Goal: Task Accomplishment & Management: Complete application form

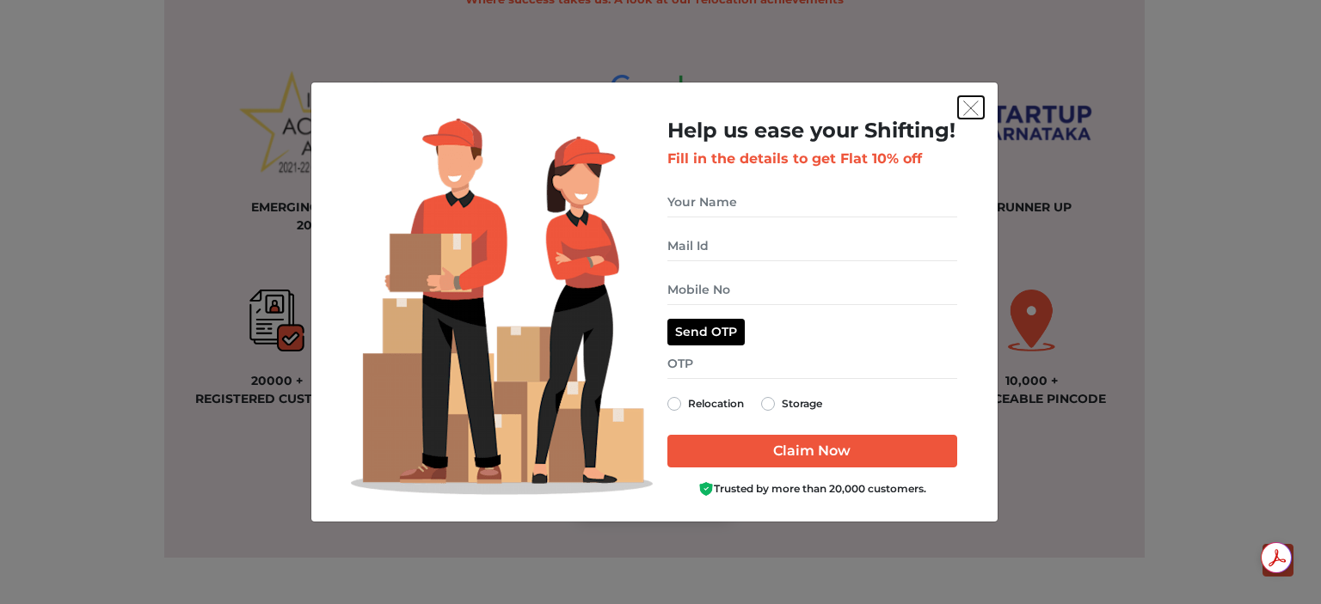
click at [968, 107] on img "get free quote dialog" at bounding box center [970, 108] width 15 height 15
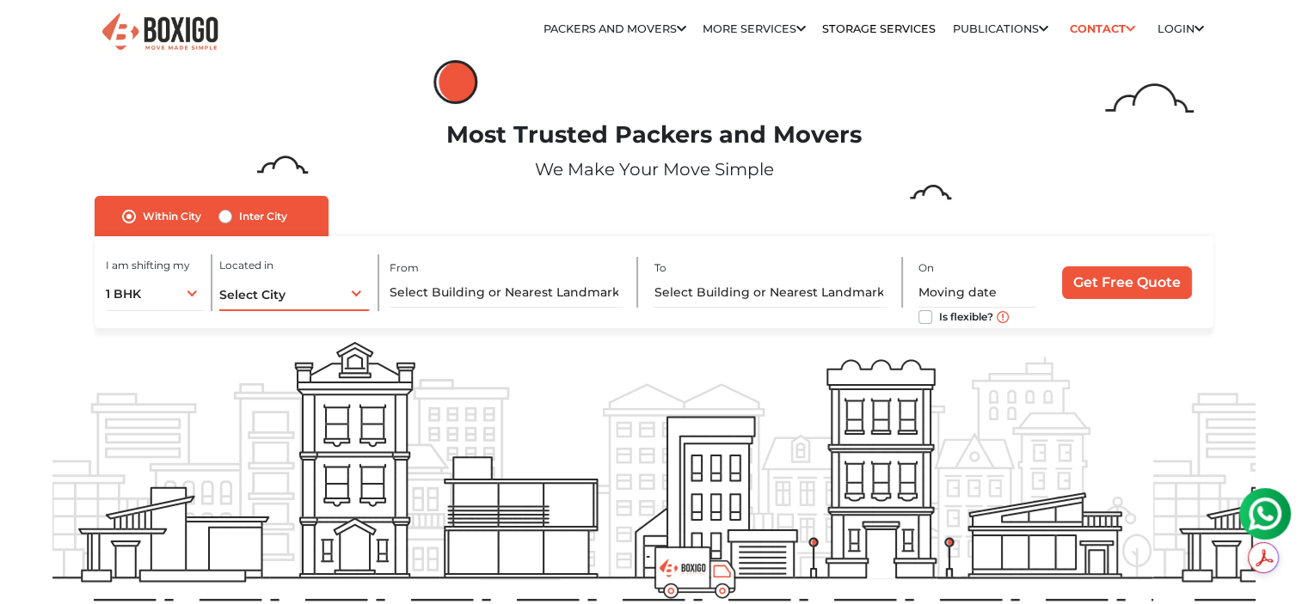
click at [303, 298] on div "Select City Select City Bangalore Bengaluru Bhopal Bhubaneswar Chennai Coimbato…" at bounding box center [294, 293] width 150 height 36
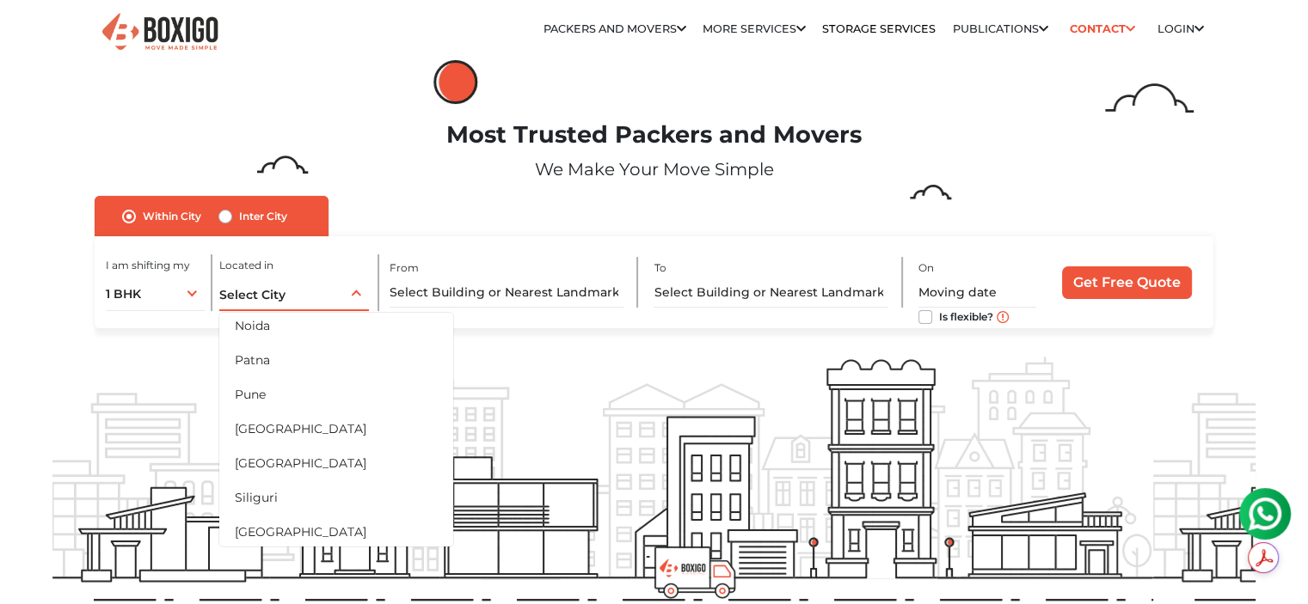
scroll to position [860, 0]
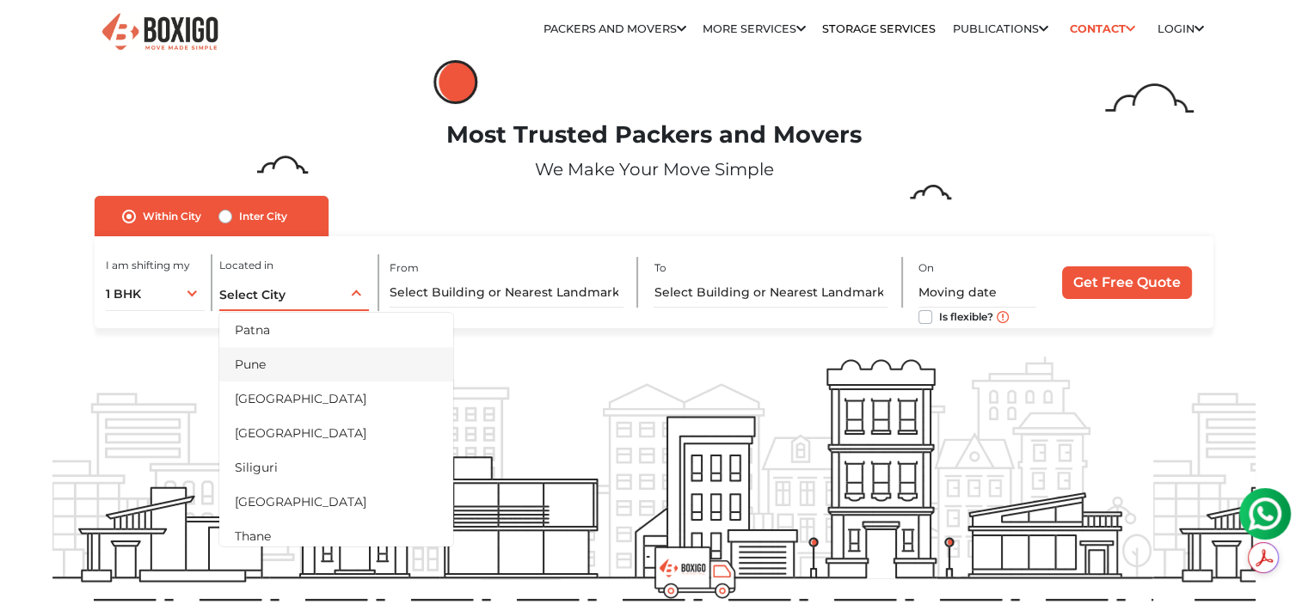
click at [292, 364] on li "Pune" at bounding box center [336, 364] width 234 height 34
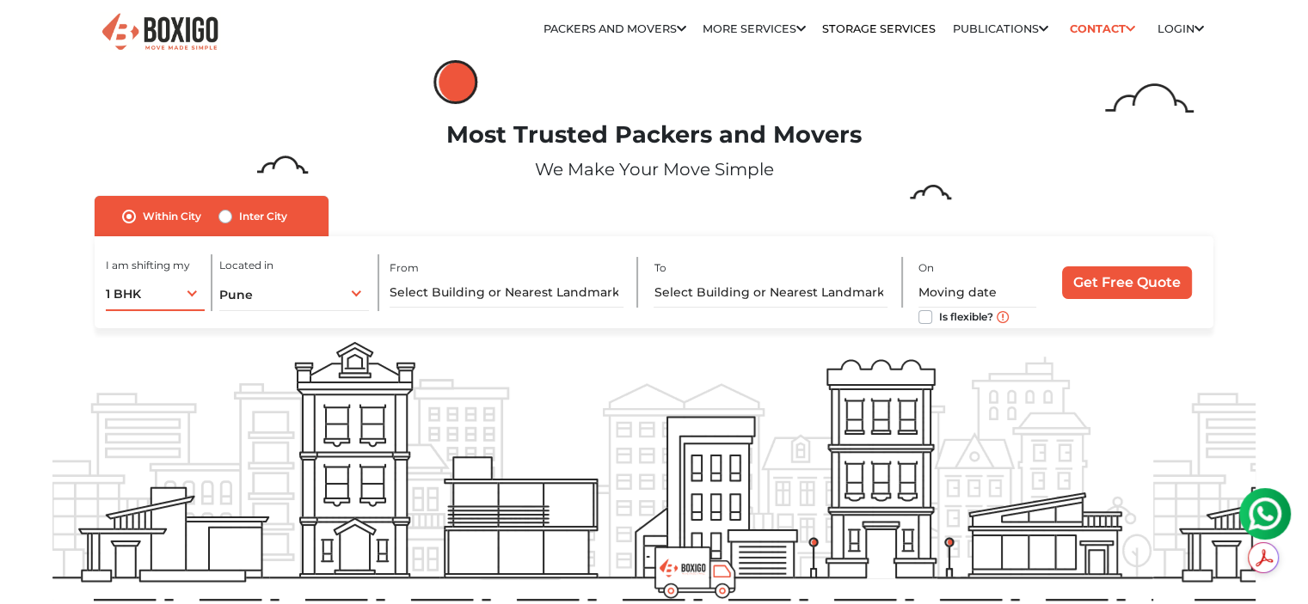
click at [186, 302] on div "1 BHK 1 BHK 2 BHK 3 BHK 3 + BHK FEW ITEMS" at bounding box center [155, 293] width 99 height 36
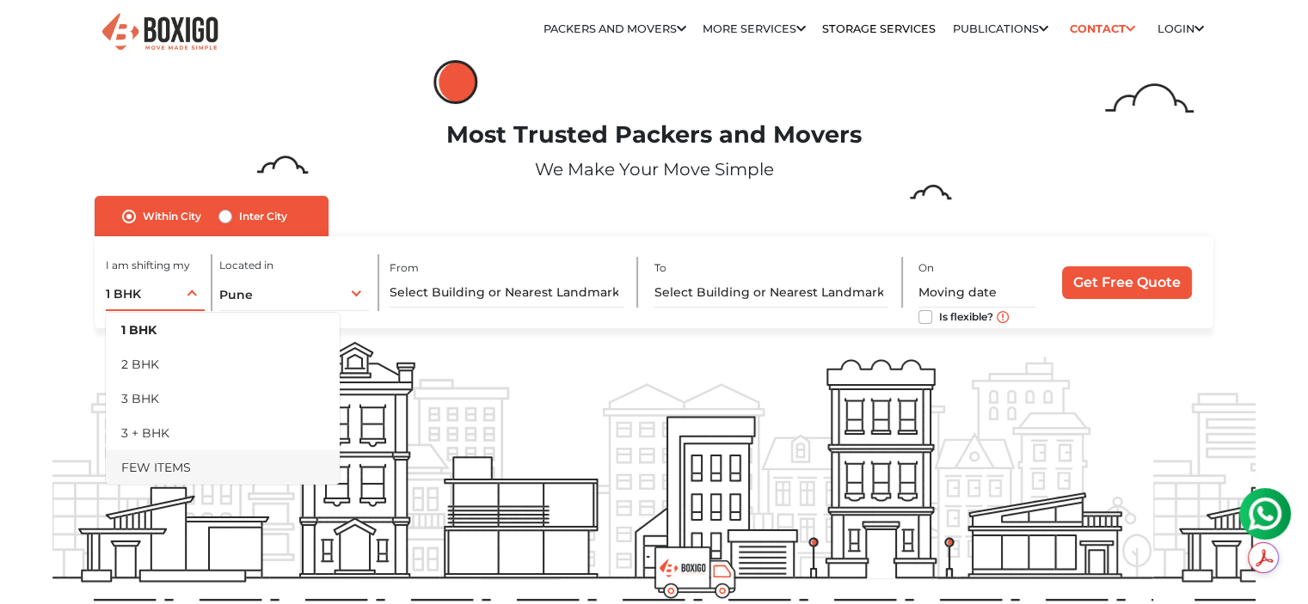
click at [175, 470] on li "FEW ITEMS" at bounding box center [223, 468] width 234 height 34
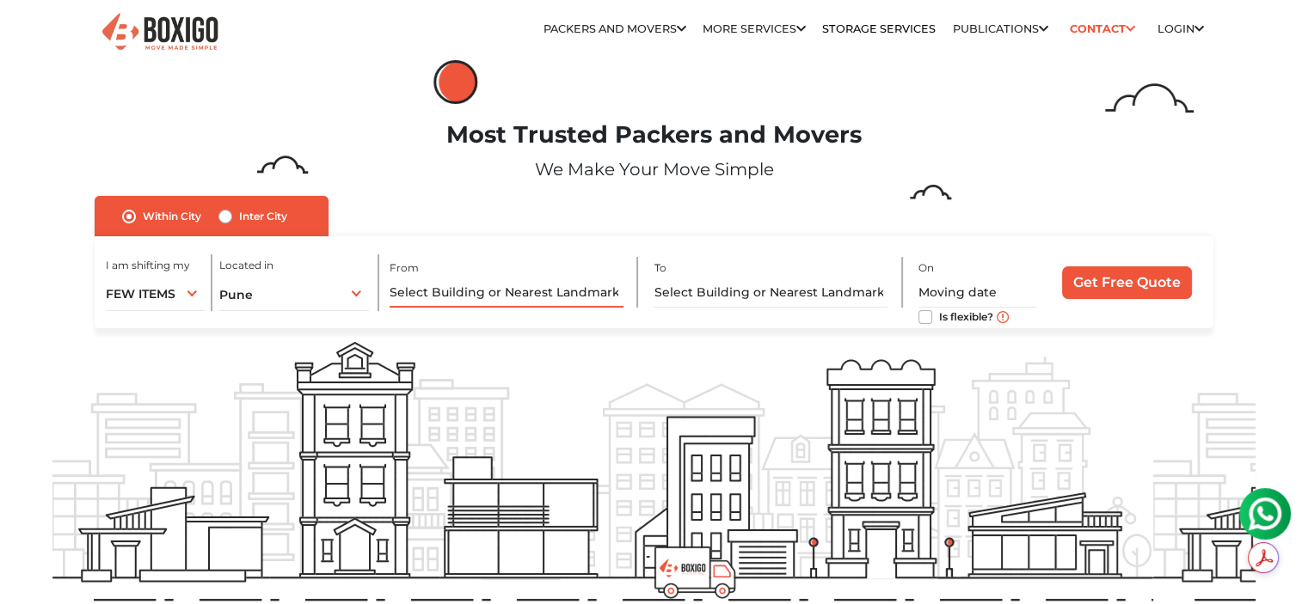
click at [536, 291] on input "text" at bounding box center [506, 293] width 234 height 30
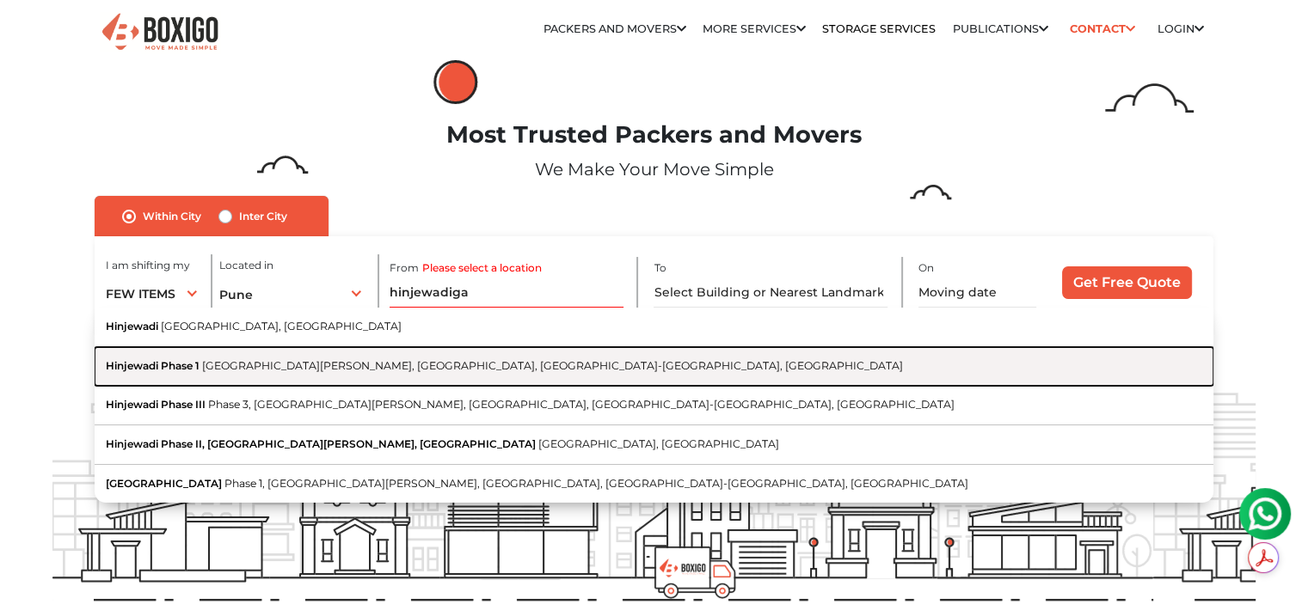
click at [481, 364] on span "Hinjawadi Phase 1 Road, Phase 1, Hinjawadi Rajiv Gandhi Infotech Park, Hinjawad…" at bounding box center [552, 365] width 701 height 13
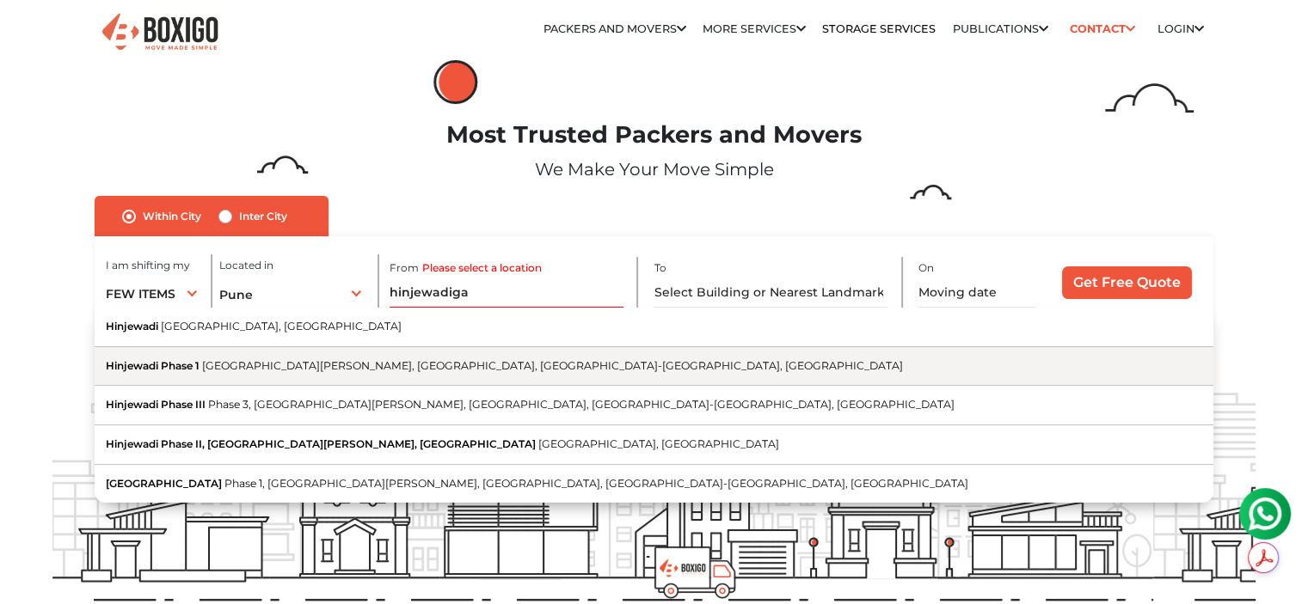
type input "Hinjewadi Phase 1, Hinjawadi Phase 1 Road, Phase 1, Hinjawadi Rajiv Gandhi Info…"
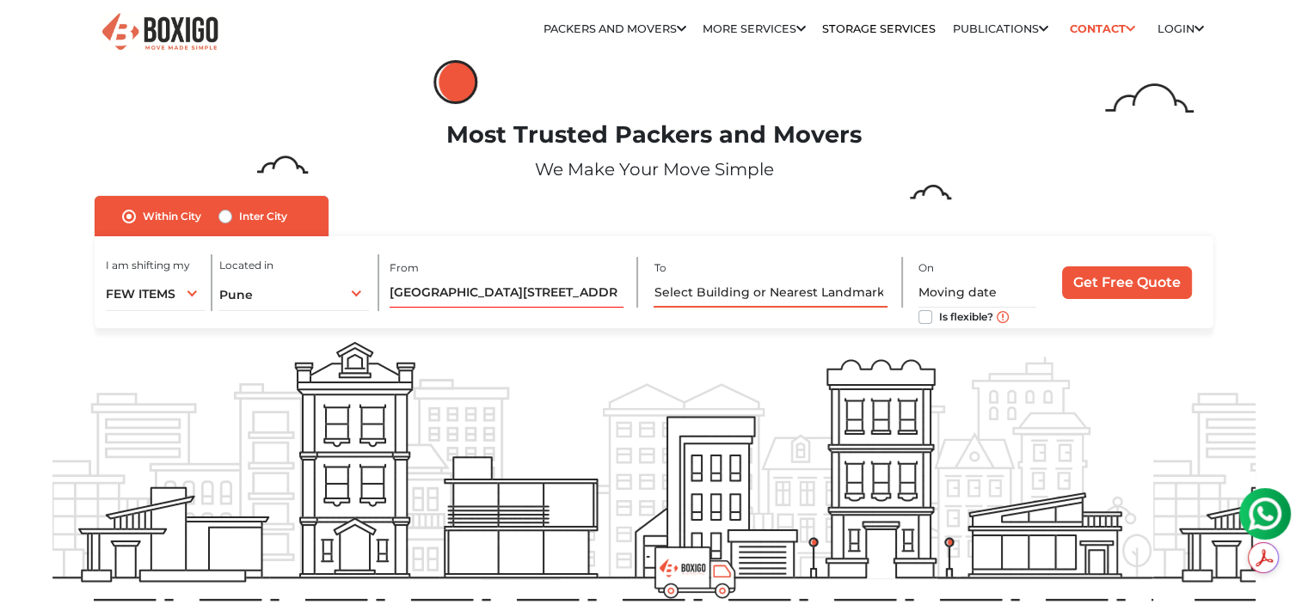
click at [698, 295] on input "text" at bounding box center [770, 293] width 234 height 30
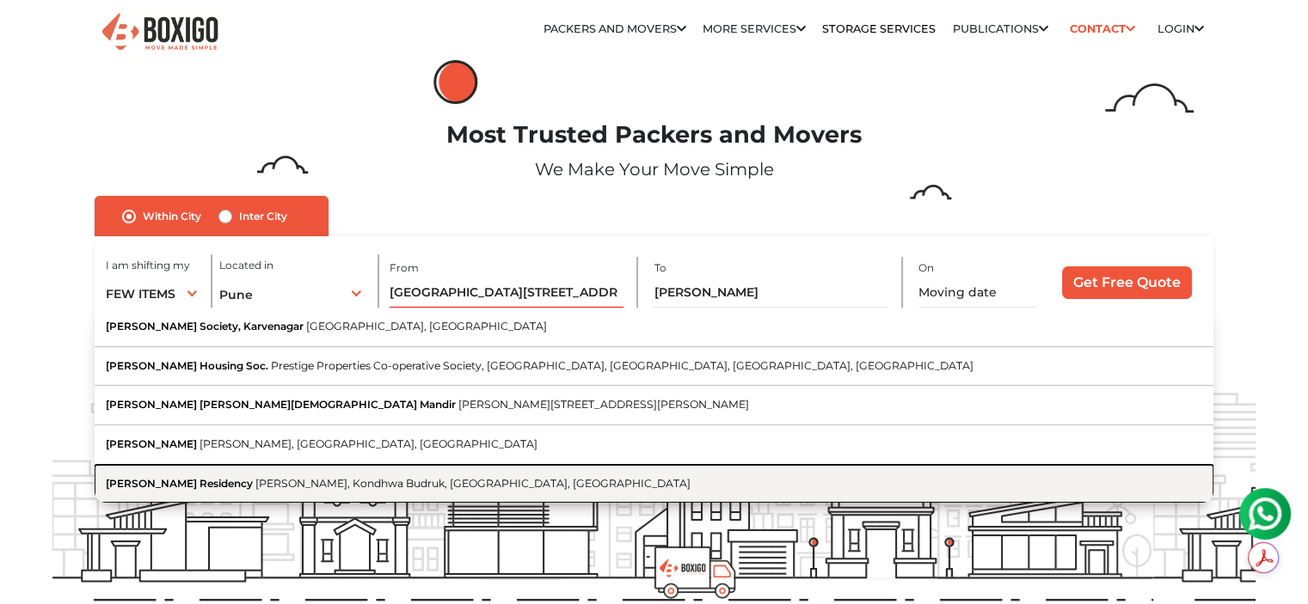
click at [274, 481] on span "Anand Tirth Nagar, Kondhwa Budruk, Pune, Maharashtra" at bounding box center [472, 483] width 435 height 13
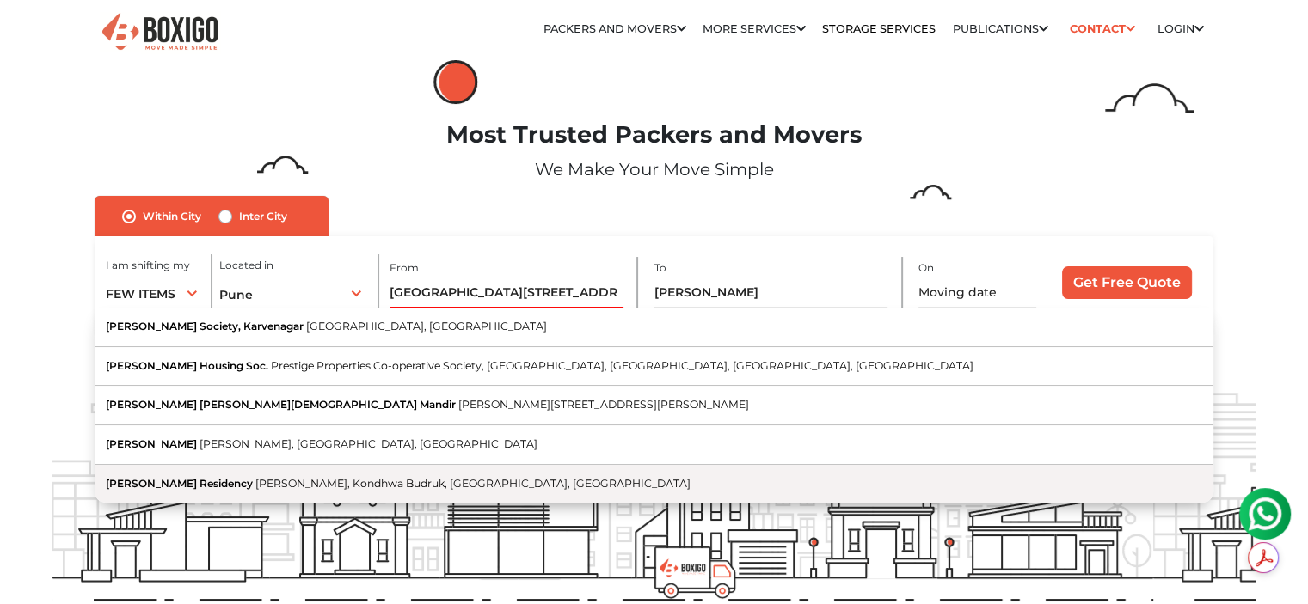
type input "Manmohan Residency, Anand Tirth Nagar, Kondhwa Budruk, Pune, Maharashtra"
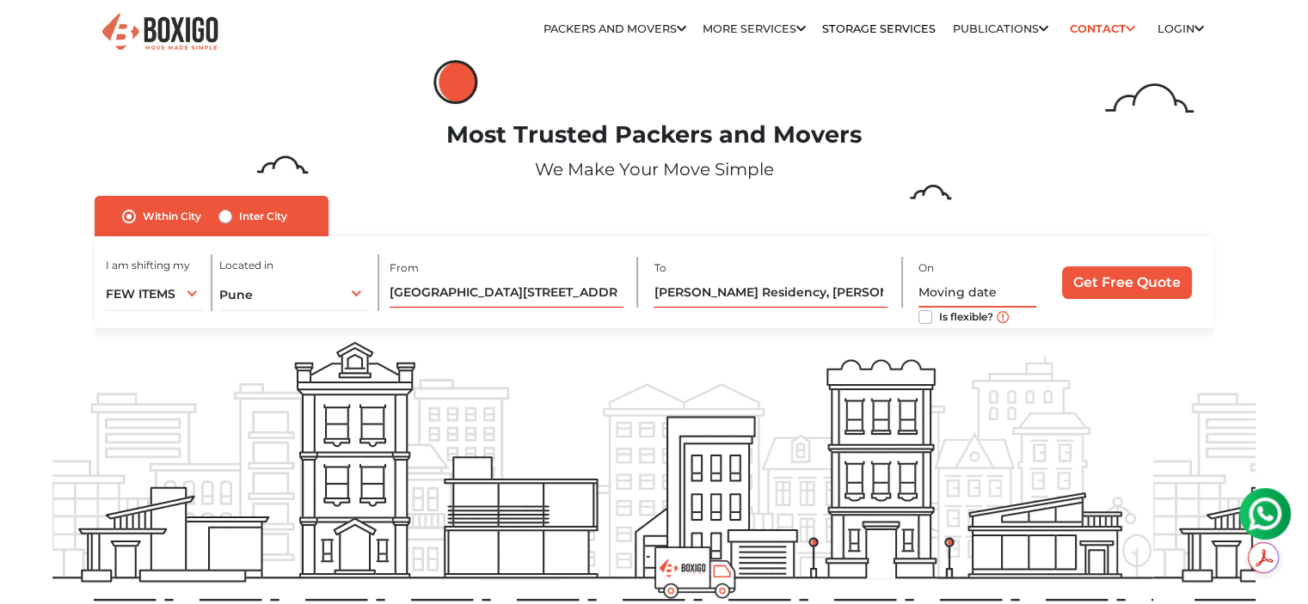
click at [984, 290] on input "text" at bounding box center [977, 293] width 118 height 30
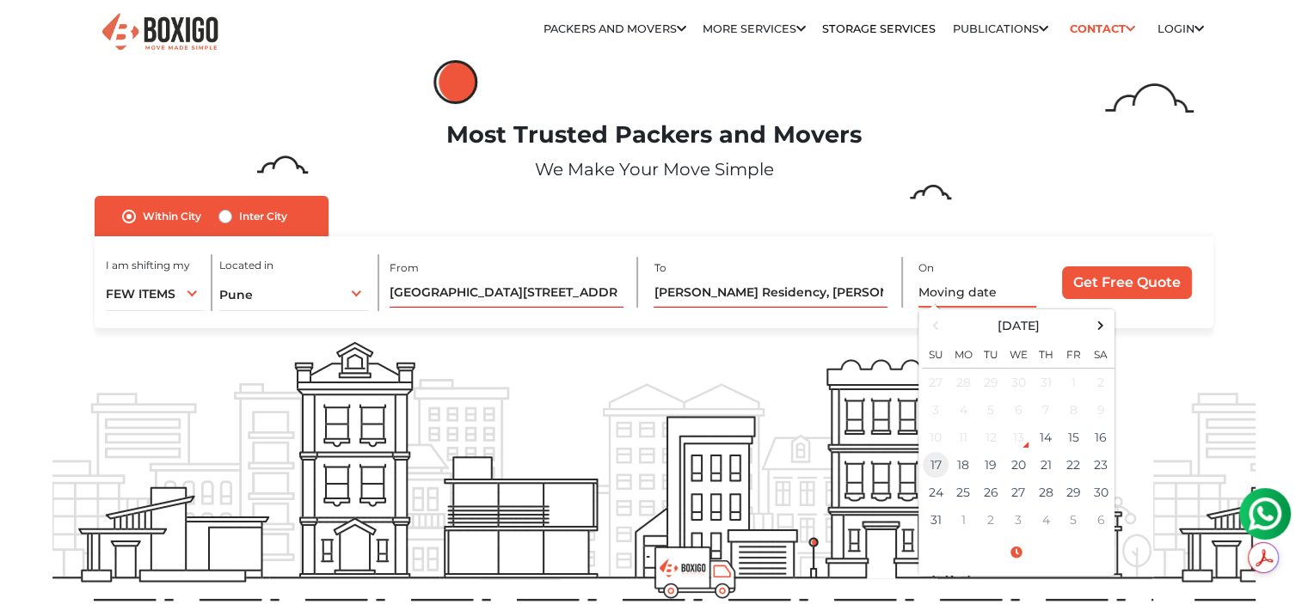
click at [936, 465] on td "17" at bounding box center [936, 465] width 28 height 28
click at [1076, 199] on div "Within City Inter City I am shifting my 1 BHK 2 BHK 3 BHK 3 + BHK FEW ITEMS FEW…" at bounding box center [654, 262] width 1119 height 133
click at [1008, 291] on input "08/17/2025 12:00 AM" at bounding box center [977, 293] width 118 height 30
click at [1015, 549] on span at bounding box center [1016, 553] width 189 height 30
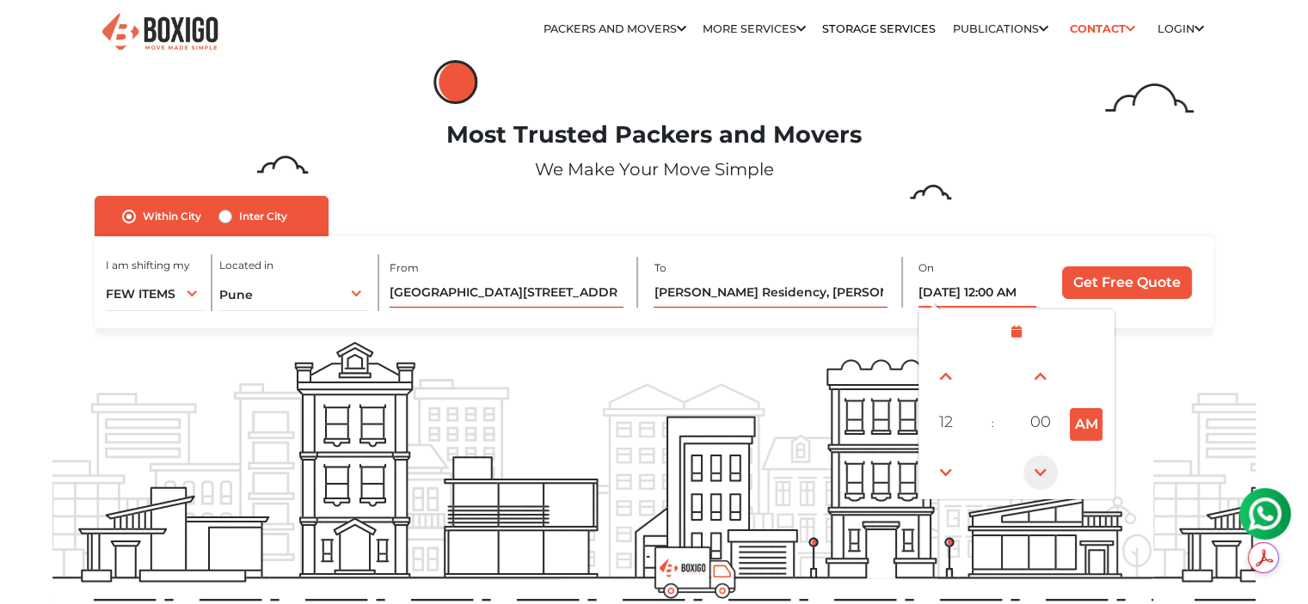
click at [1045, 475] on span at bounding box center [1040, 473] width 34 height 34
click at [1041, 367] on span at bounding box center [1040, 376] width 34 height 34
click at [1042, 369] on span at bounding box center [1040, 376] width 34 height 34
click at [1099, 422] on button "AM" at bounding box center [1086, 424] width 33 height 33
type input "08/17/2025 12:01 PM"
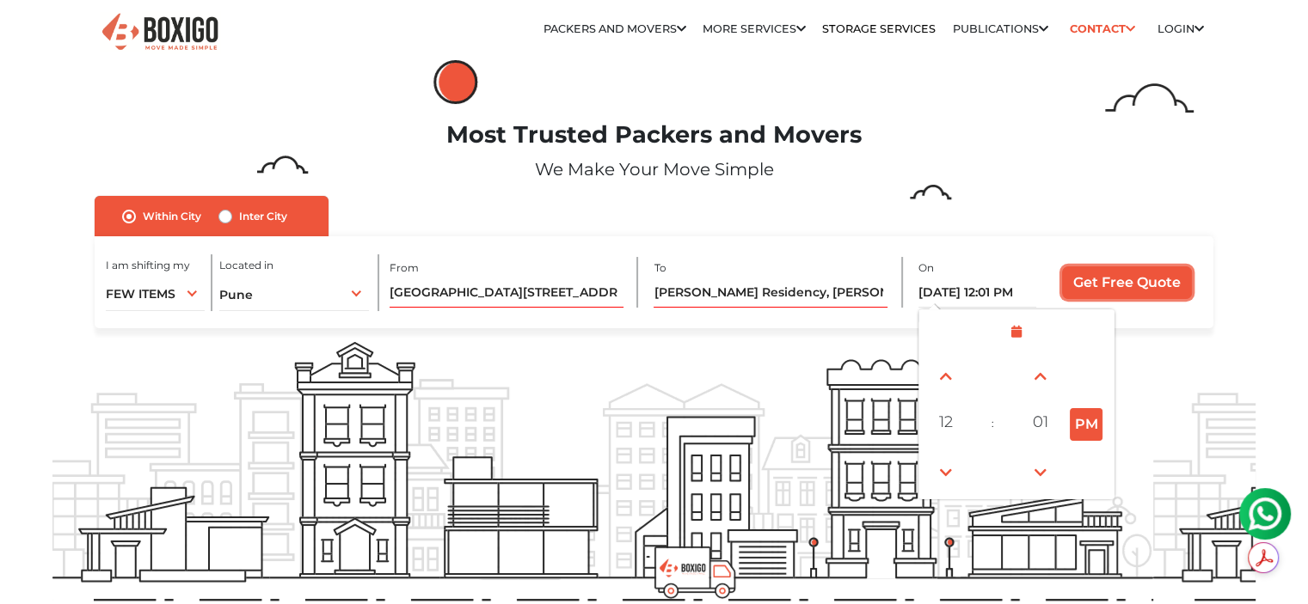
click at [1095, 281] on input "Get Free Quote" at bounding box center [1127, 283] width 130 height 33
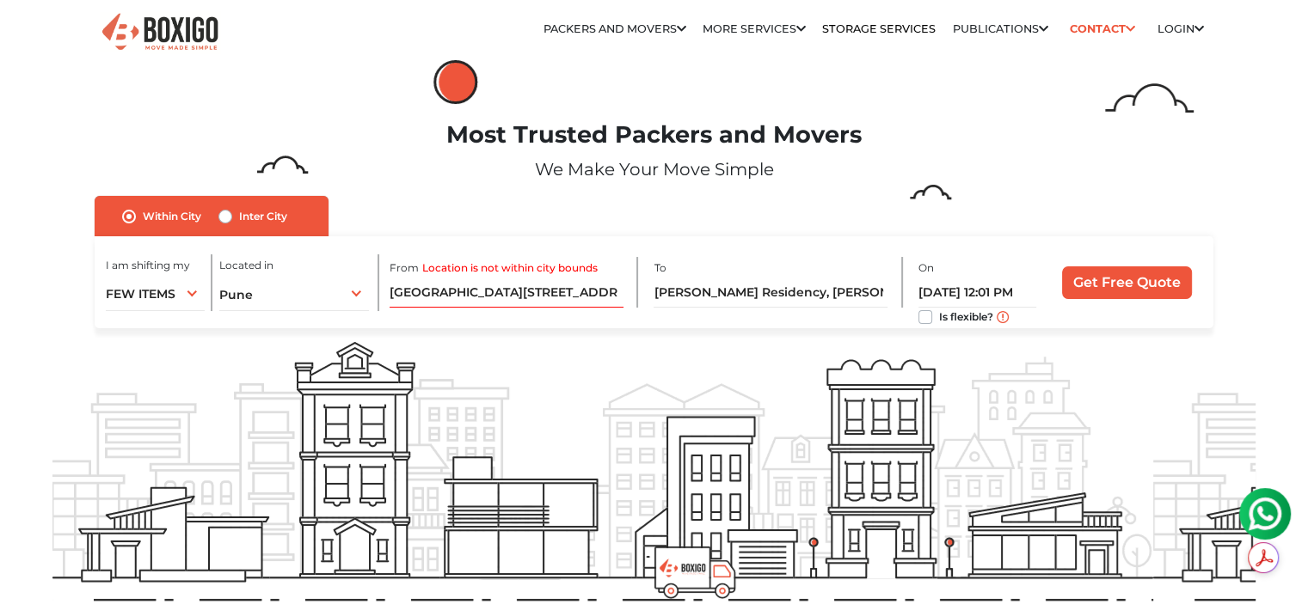
click at [939, 319] on label "Is flexible?" at bounding box center [966, 316] width 54 height 18
click at [923, 319] on input "Is flexible?" at bounding box center [925, 315] width 14 height 17
checkbox input "true"
click at [1087, 291] on input "Get Free Quote" at bounding box center [1127, 283] width 130 height 33
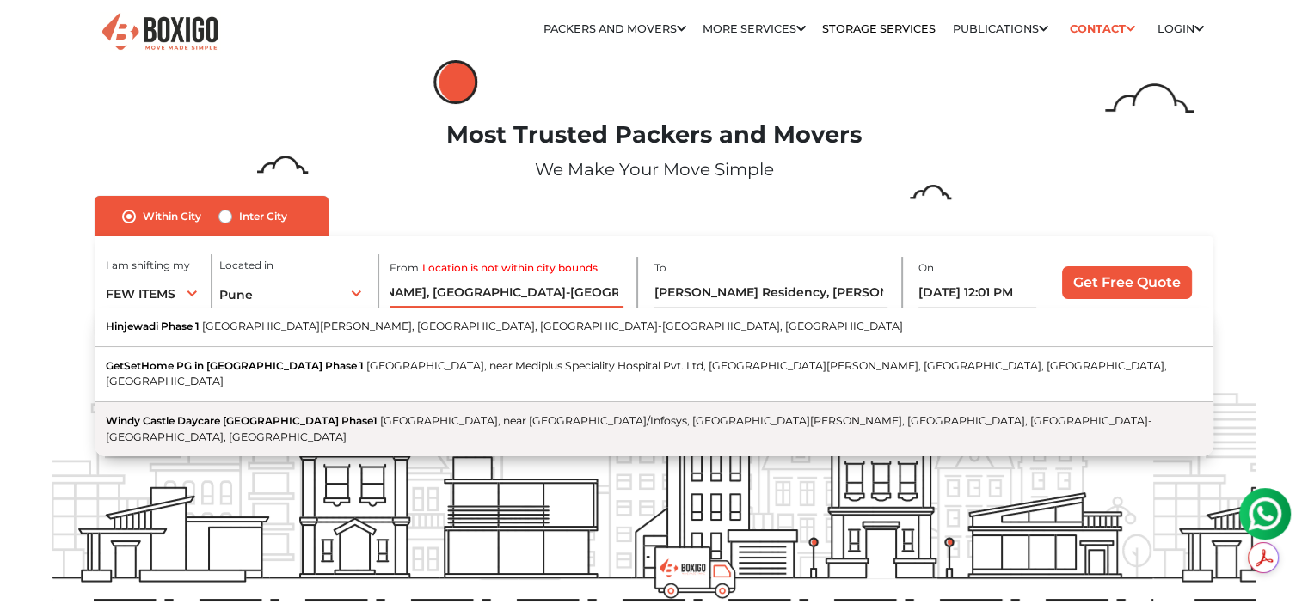
scroll to position [0, 598]
drag, startPoint x: 453, startPoint y: 286, endPoint x: 752, endPoint y: 425, distance: 329.7
click at [638, 308] on div "From Location is not within city bounds Hinjewadi Phase 1, Hinjawadi Phase 1 Ro…" at bounding box center [513, 282] width 248 height 51
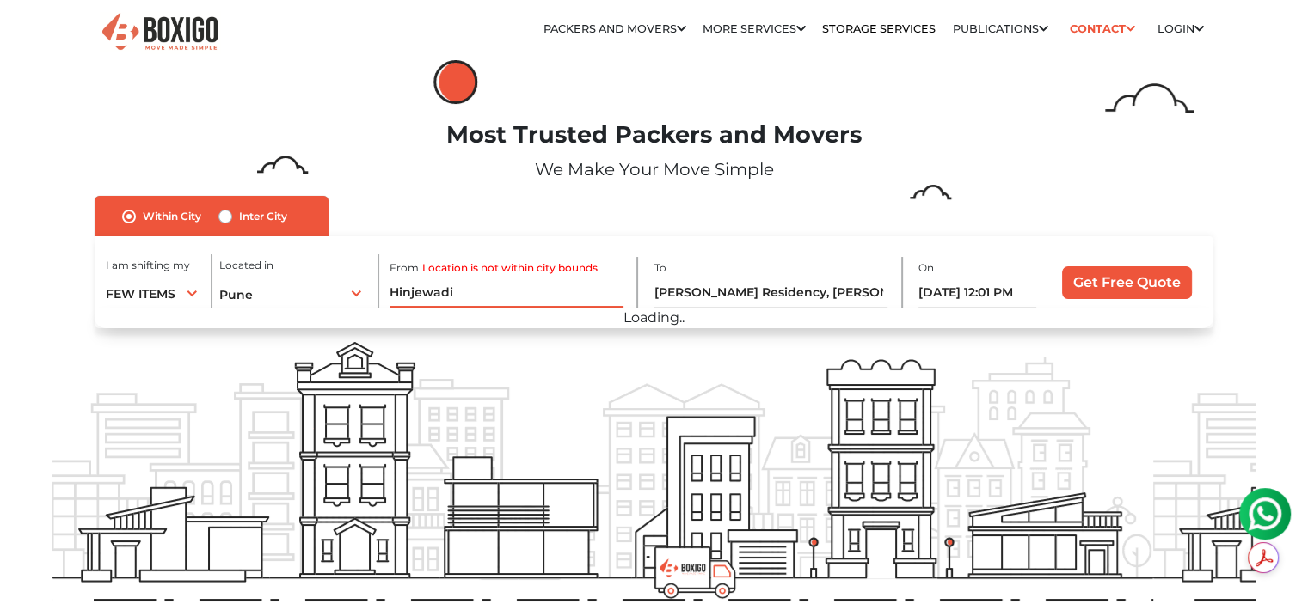
scroll to position [0, 0]
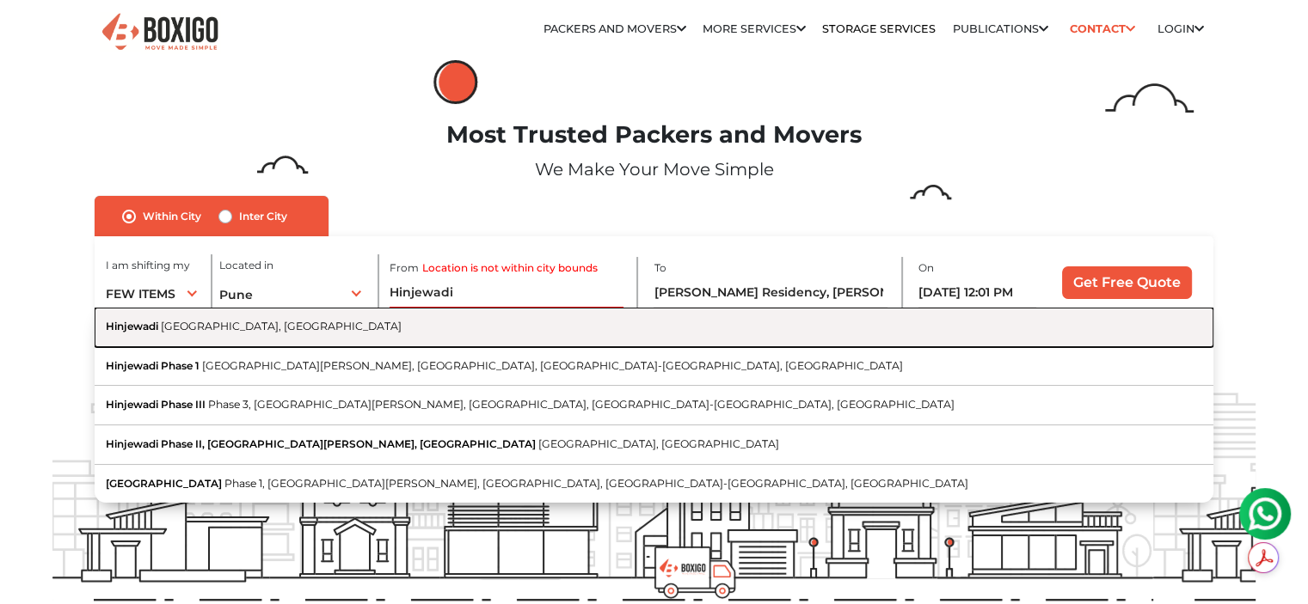
click at [242, 333] on span "Pune, Maharashtra" at bounding box center [281, 326] width 241 height 13
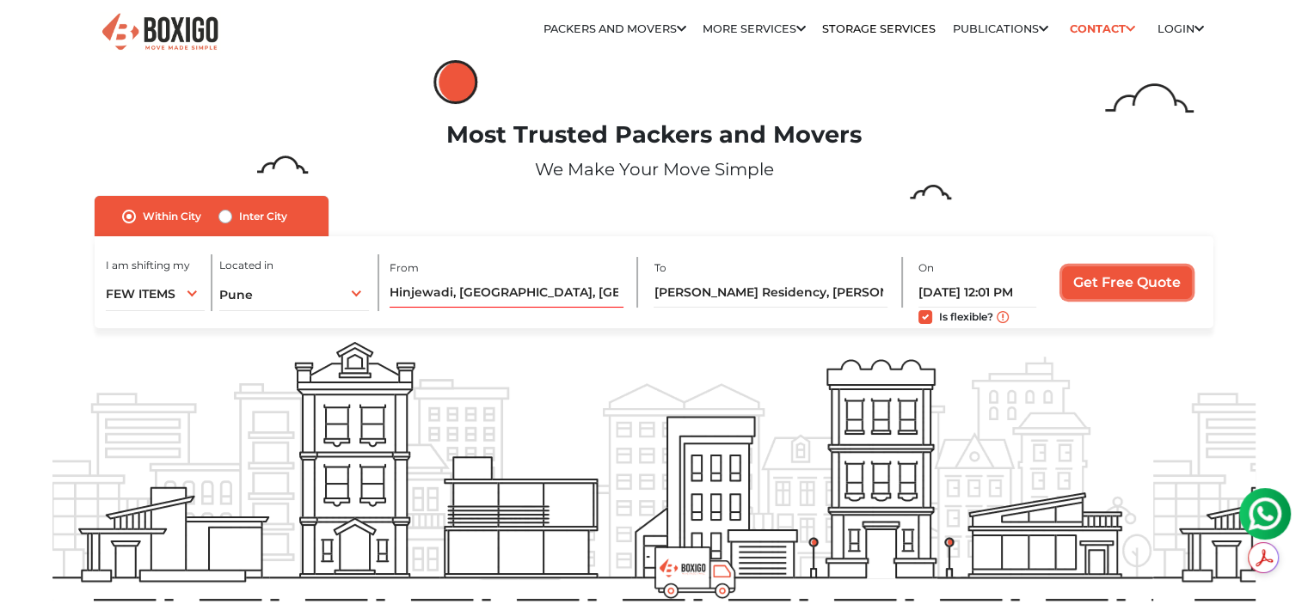
click at [1119, 280] on input "Get Free Quote" at bounding box center [1127, 283] width 130 height 33
click at [519, 270] on label "Location is not within city bounds" at bounding box center [509, 268] width 175 height 15
click at [519, 278] on input "Hinjewadi, Pune, Maharashtra" at bounding box center [506, 293] width 234 height 30
click at [594, 298] on input "Hinjewadi, Pune, Maharashtra" at bounding box center [506, 293] width 234 height 30
drag, startPoint x: 594, startPoint y: 294, endPoint x: 298, endPoint y: 285, distance: 295.9
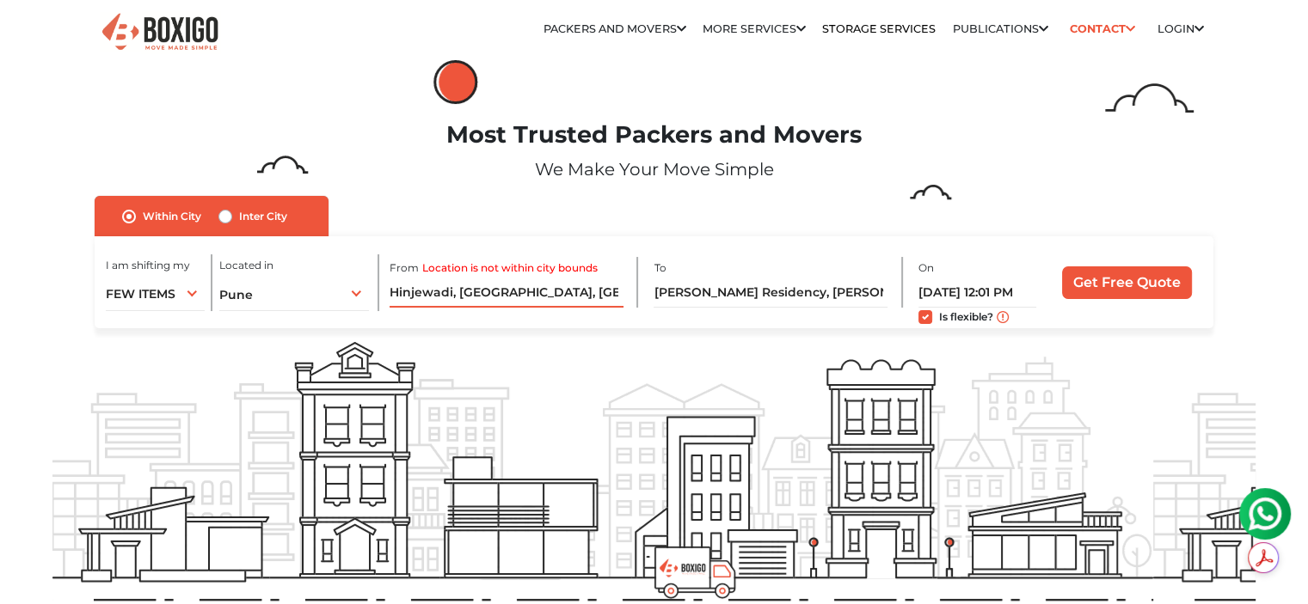
click at [301, 288] on div "I am shifting my 1 BHK 2 BHK 3 BHK 3 + BHK FEW ITEMS FEW ITEMS 1 BHK 2 BHK 3 BH…" at bounding box center [654, 282] width 1119 height 93
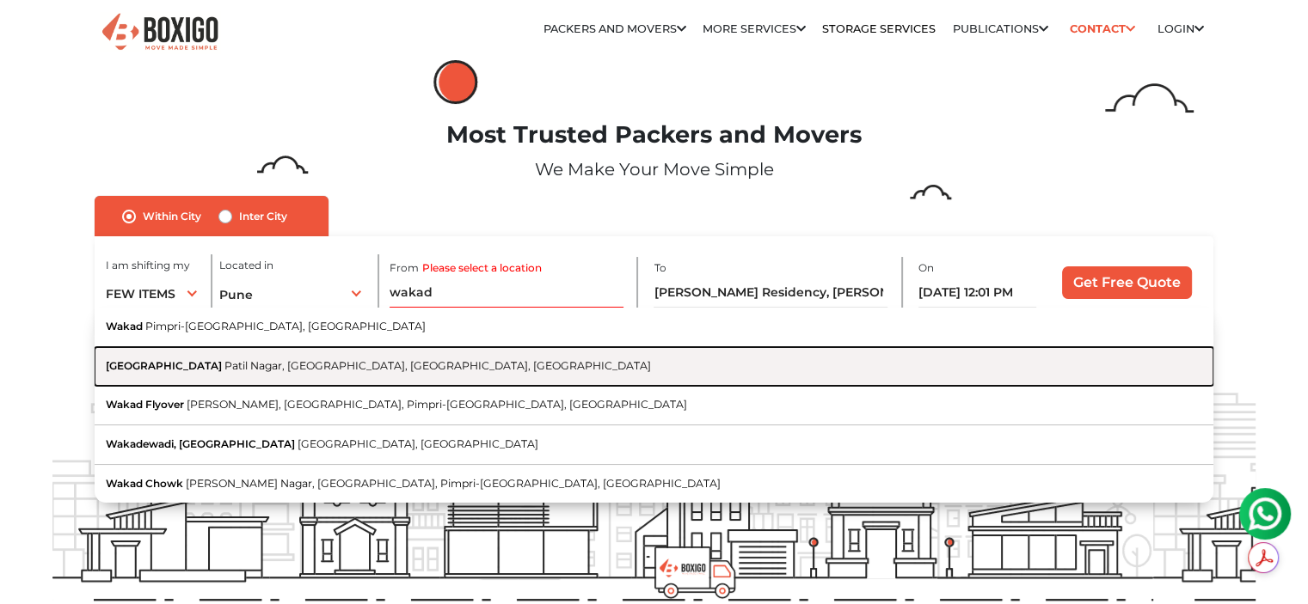
click at [201, 357] on button "Wakad Bridge Patil Nagar, Balewadi, Pune, Maharashtra" at bounding box center [654, 367] width 1119 height 40
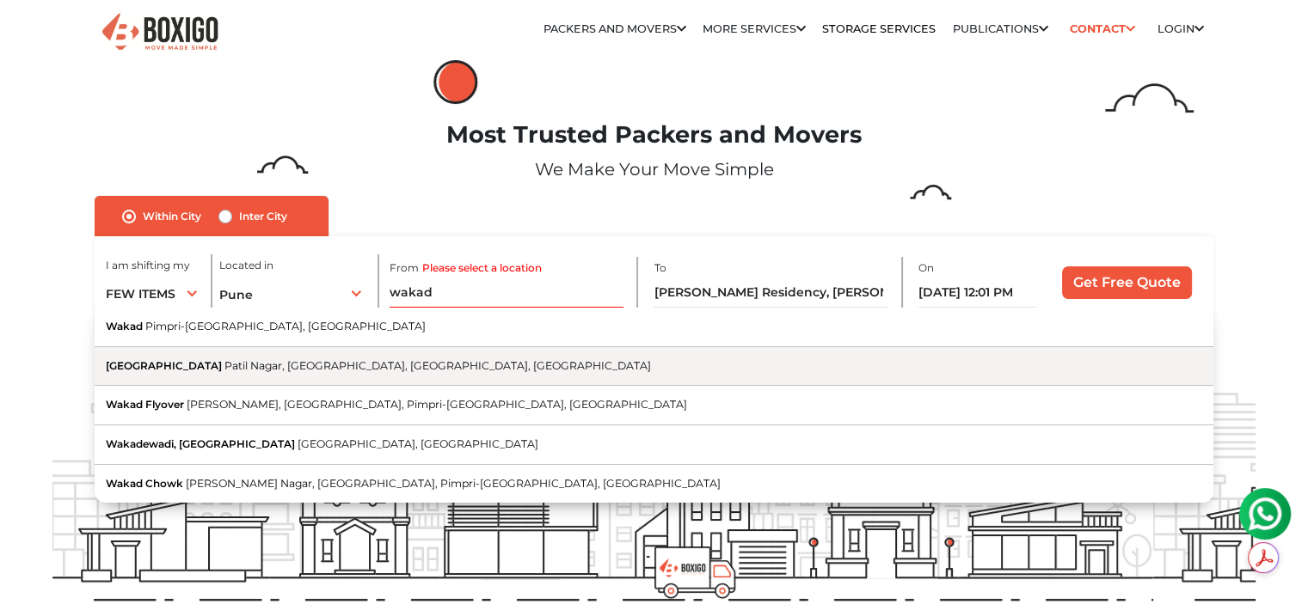
type input "Wakad Bridge, Patil Nagar, Balewadi, Pune, Maharashtra"
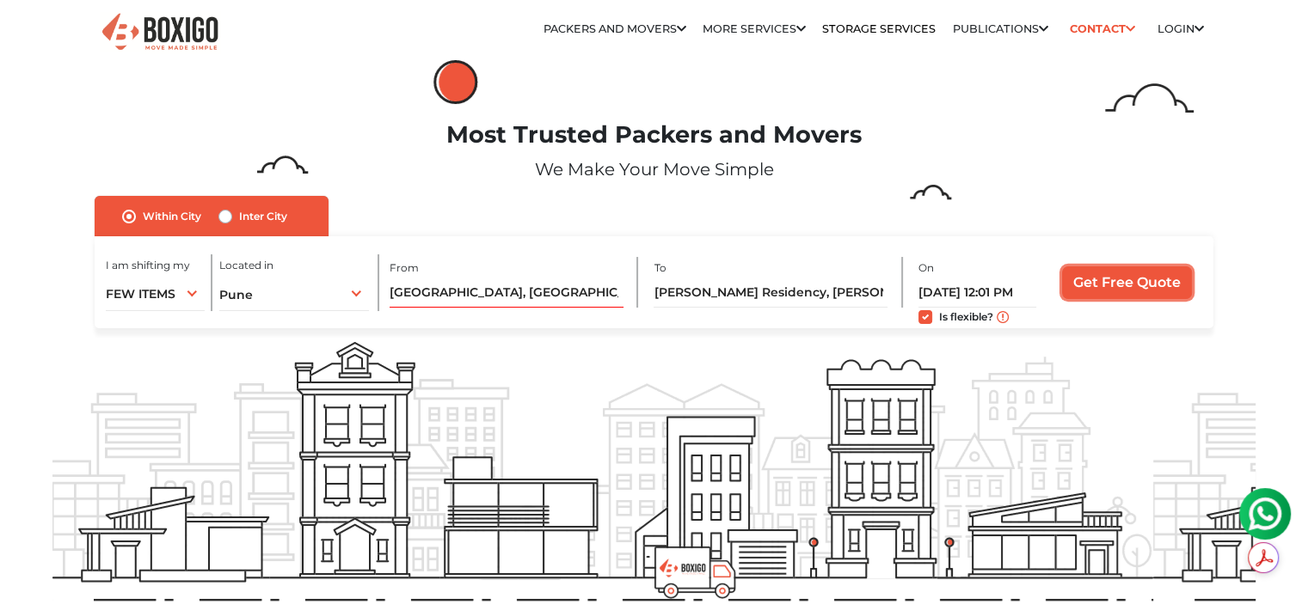
click at [1106, 281] on input "Get Free Quote" at bounding box center [1127, 283] width 130 height 33
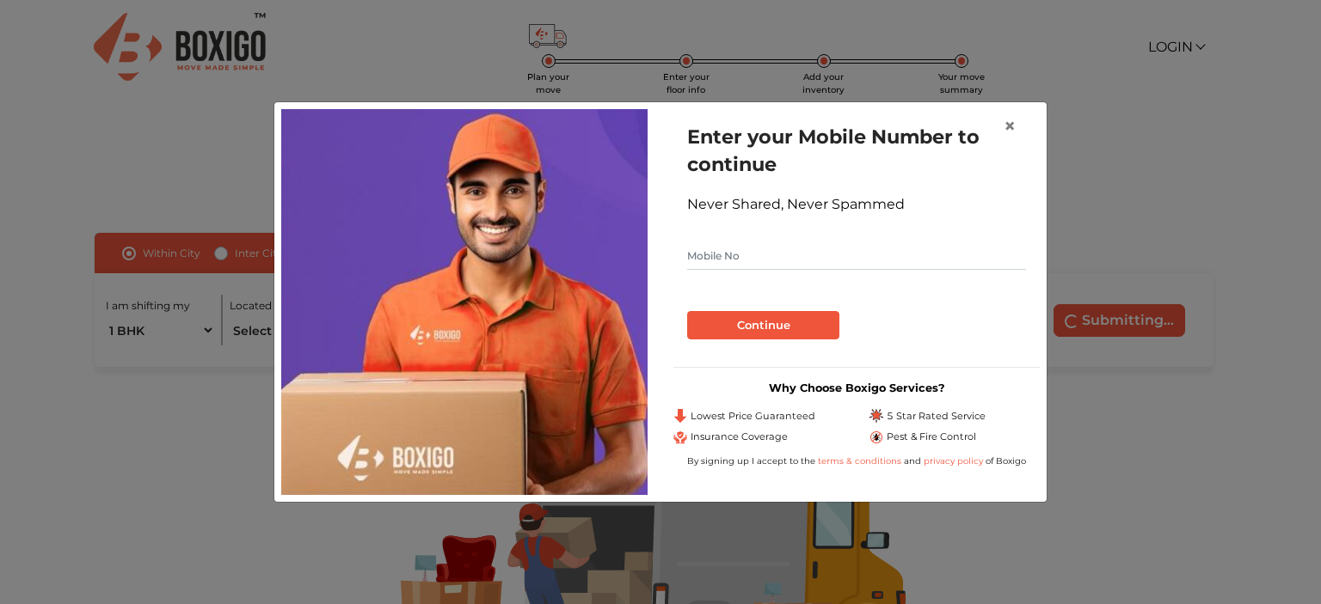
click at [770, 261] on input "text" at bounding box center [856, 256] width 339 height 28
type input "9404054736"
click at [736, 304] on div "Continue" at bounding box center [856, 318] width 339 height 42
click at [738, 330] on button "Continue" at bounding box center [763, 325] width 152 height 29
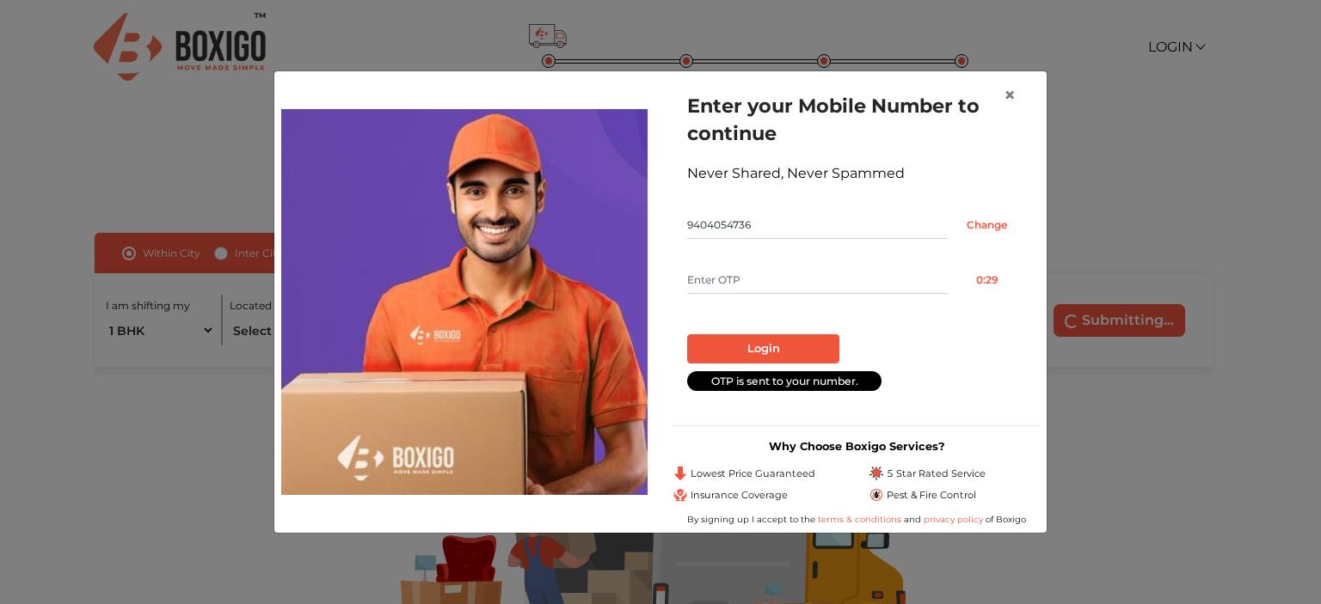
click at [739, 279] on input "text" at bounding box center [817, 281] width 261 height 28
type input "8152"
click at [767, 340] on button "Login" at bounding box center [763, 348] width 152 height 29
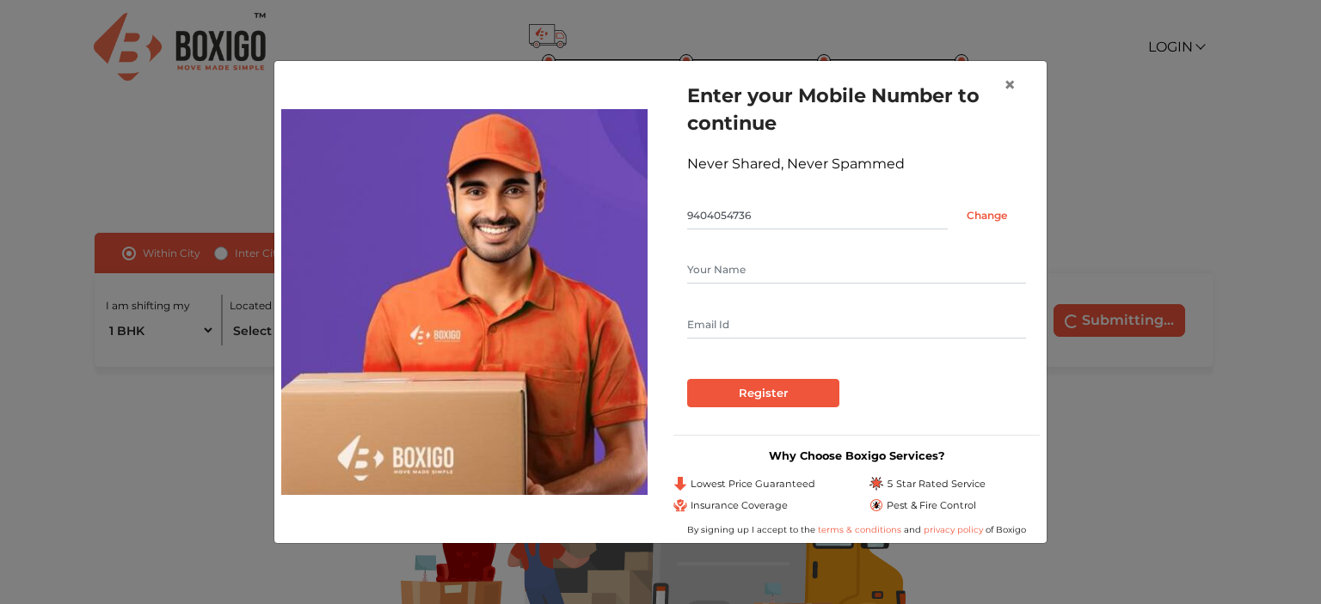
click at [777, 266] on input "text" at bounding box center [856, 270] width 339 height 28
type input "[PERSON_NAME][DEMOGRAPHIC_DATA]"
type input "[EMAIL_ADDRESS][DOMAIN_NAME]"
click at [793, 396] on input "Register" at bounding box center [763, 393] width 152 height 29
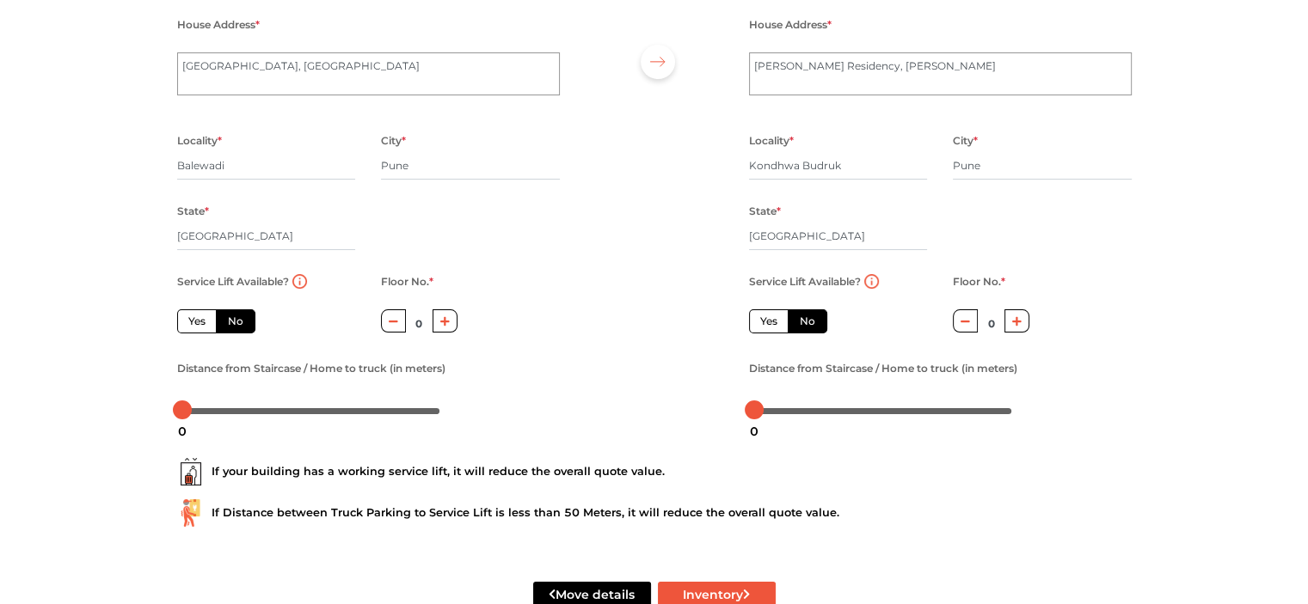
scroll to position [40, 0]
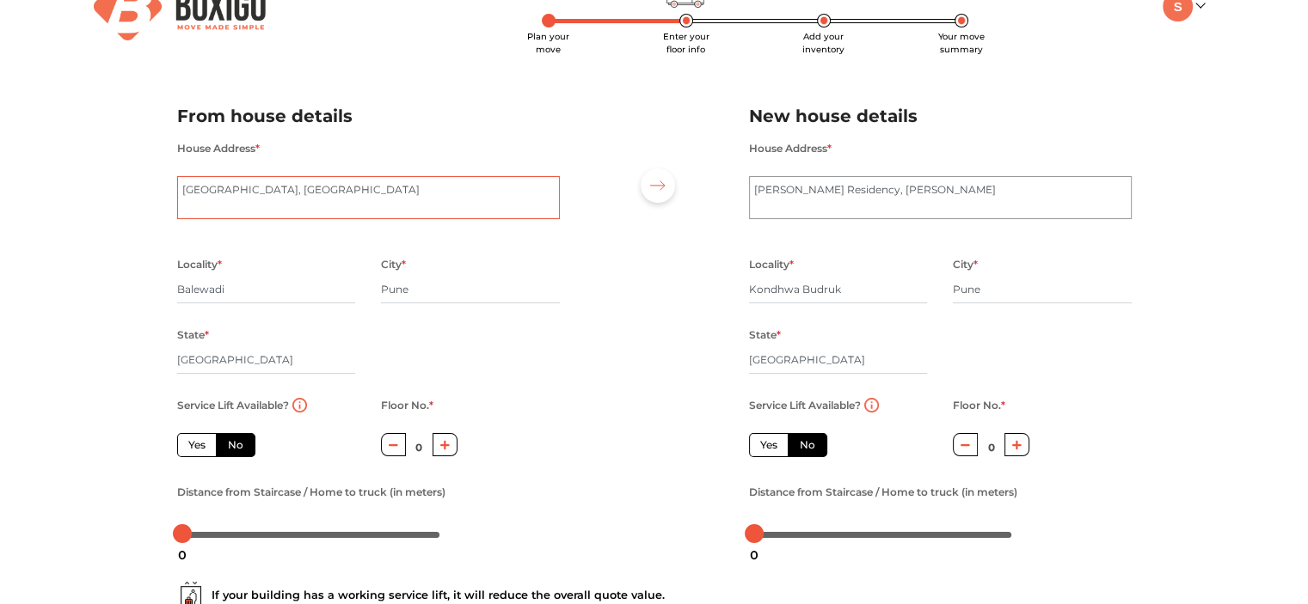
click at [289, 205] on textarea "[GEOGRAPHIC_DATA], [GEOGRAPHIC_DATA]" at bounding box center [368, 197] width 383 height 43
click at [366, 199] on textarea "[GEOGRAPHIC_DATA], [GEOGRAPHIC_DATA]" at bounding box center [368, 197] width 383 height 43
click at [291, 295] on input "Balewadi" at bounding box center [266, 290] width 179 height 28
drag, startPoint x: 292, startPoint y: 288, endPoint x: 86, endPoint y: 288, distance: 206.3
click at [86, 288] on div "Plan your move Enter your floor info Add your inventory Your move summary My Mo…" at bounding box center [654, 367] width 1308 height 814
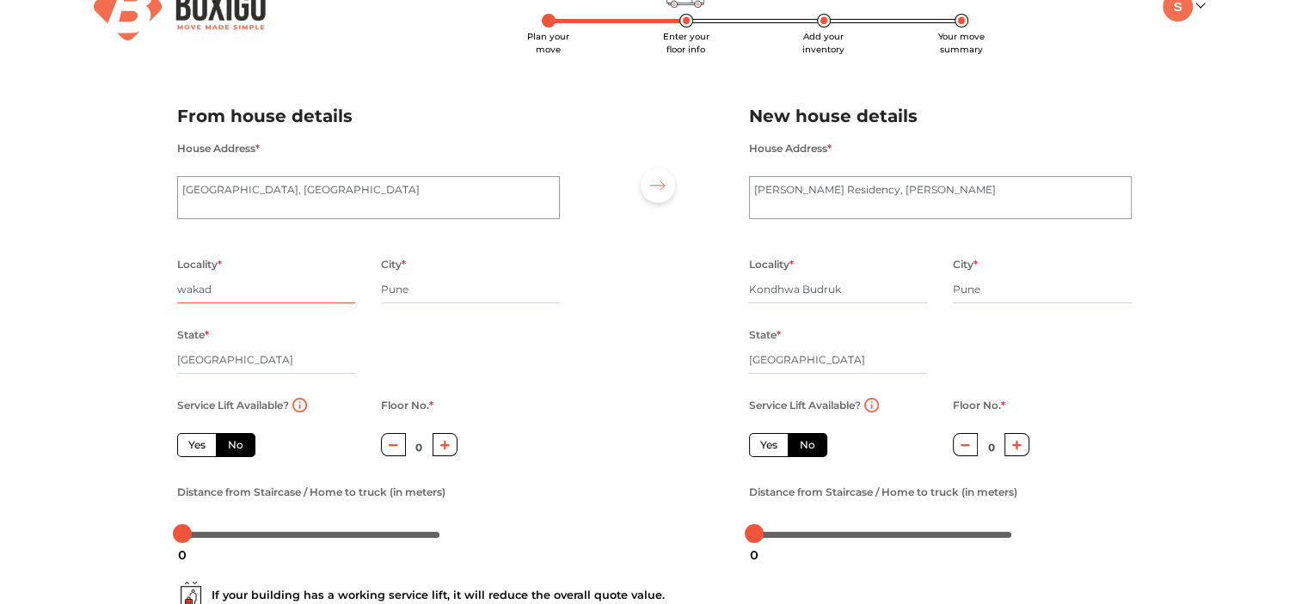
type input "wakad"
click at [542, 342] on div "Locality * wakad City * Pune State * [GEOGRAPHIC_DATA] Pincode *" at bounding box center [368, 324] width 408 height 141
click at [446, 445] on icon "button" at bounding box center [444, 445] width 9 height 10
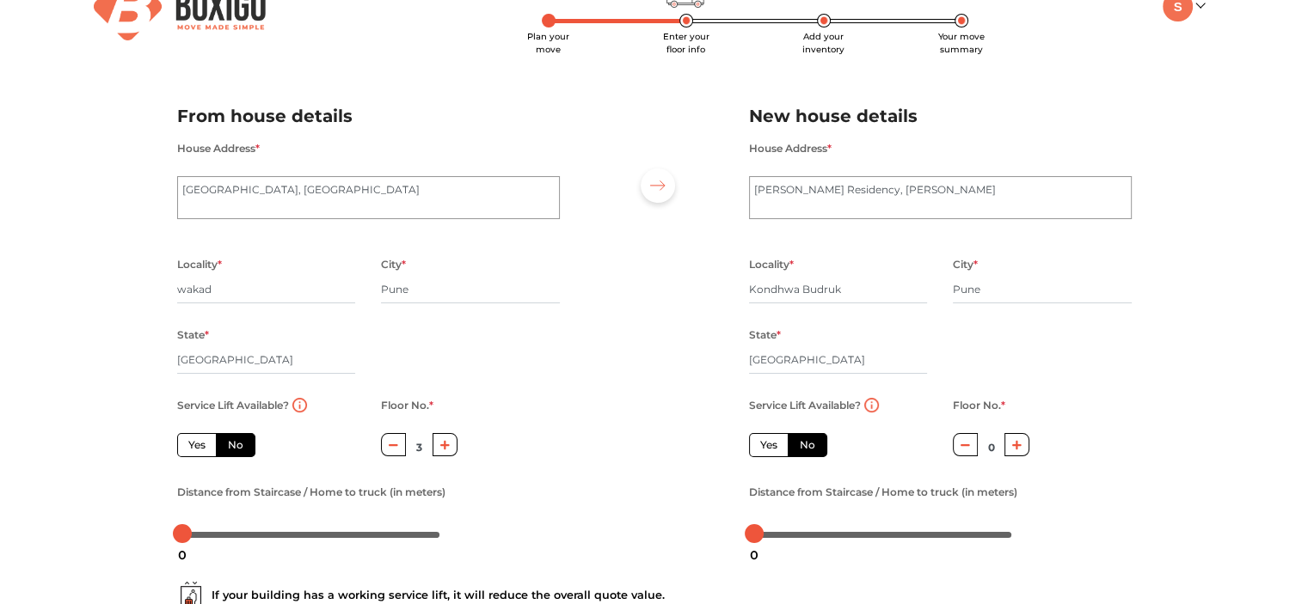
click at [446, 445] on icon "button" at bounding box center [444, 445] width 9 height 10
type input "5"
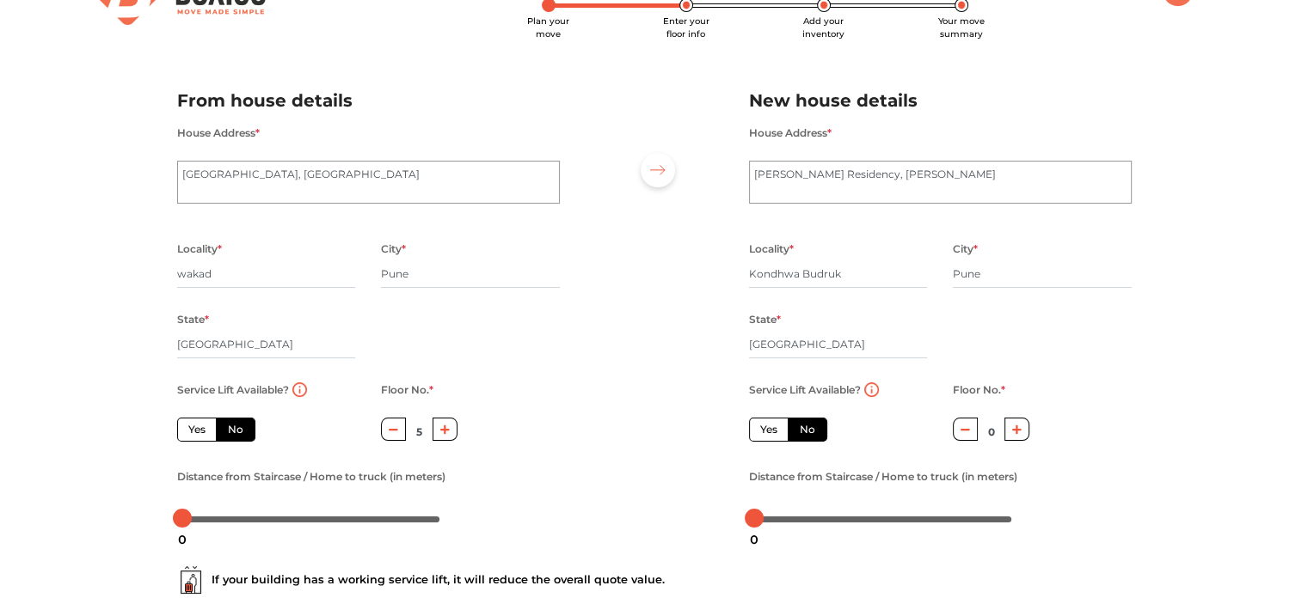
scroll to position [86, 0]
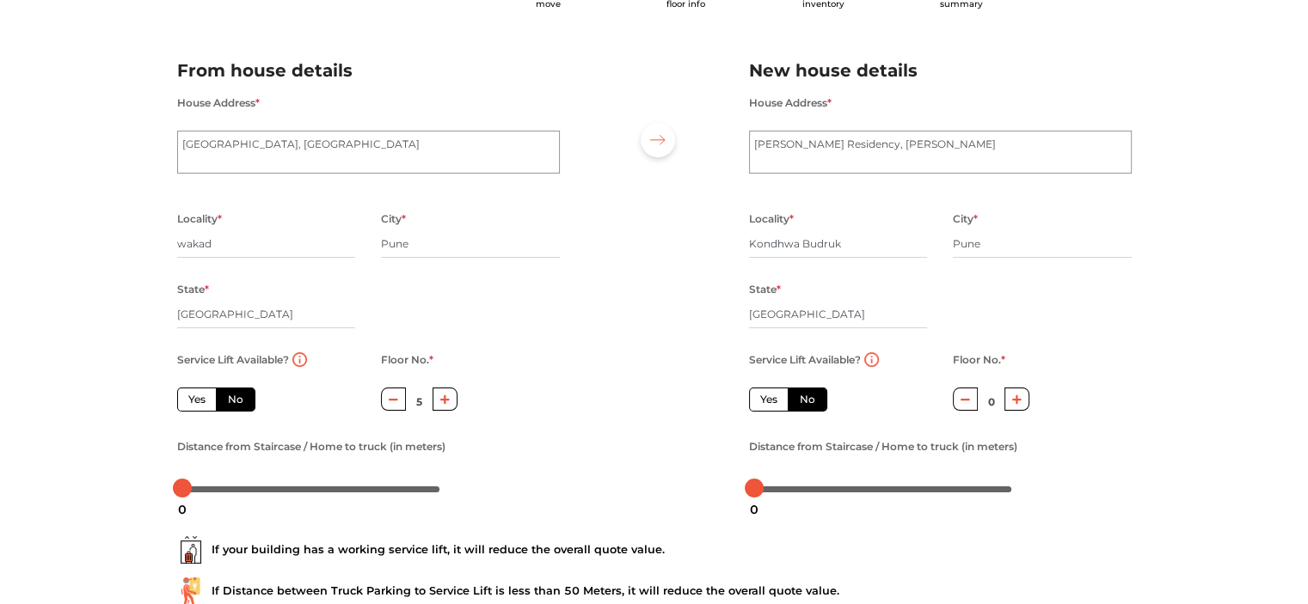
click at [769, 398] on label "Yes" at bounding box center [769, 400] width 40 height 24
click at [769, 398] on input "Yes" at bounding box center [765, 397] width 11 height 11
radio input "true"
radio input "false"
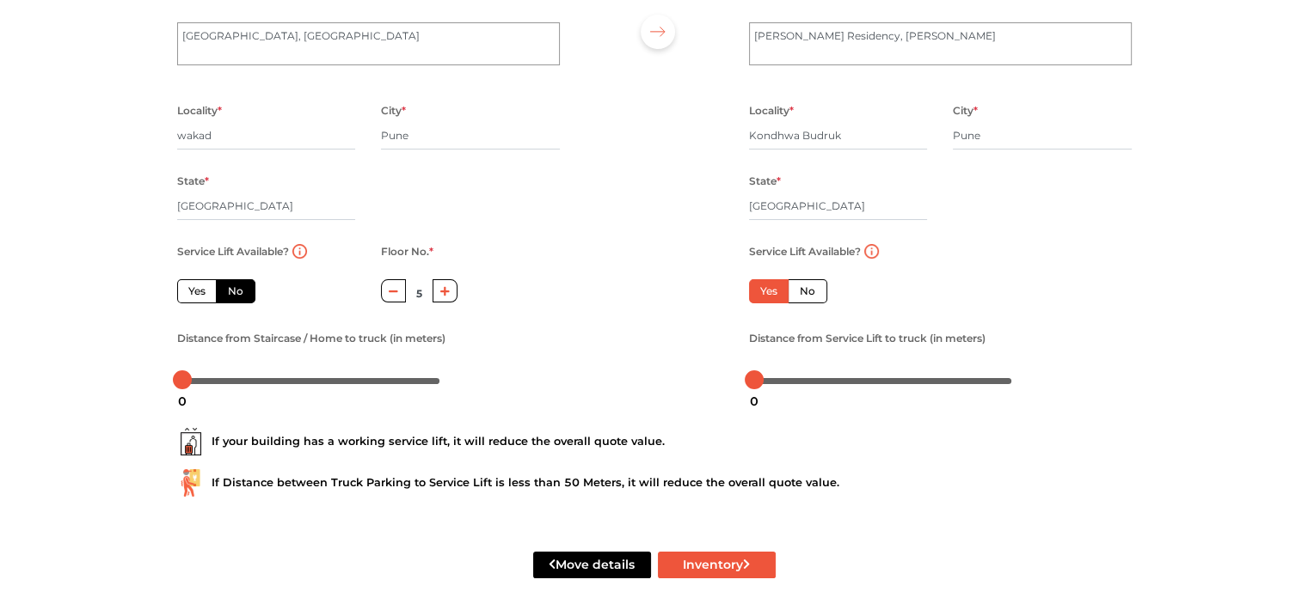
scroll to position [212, 0]
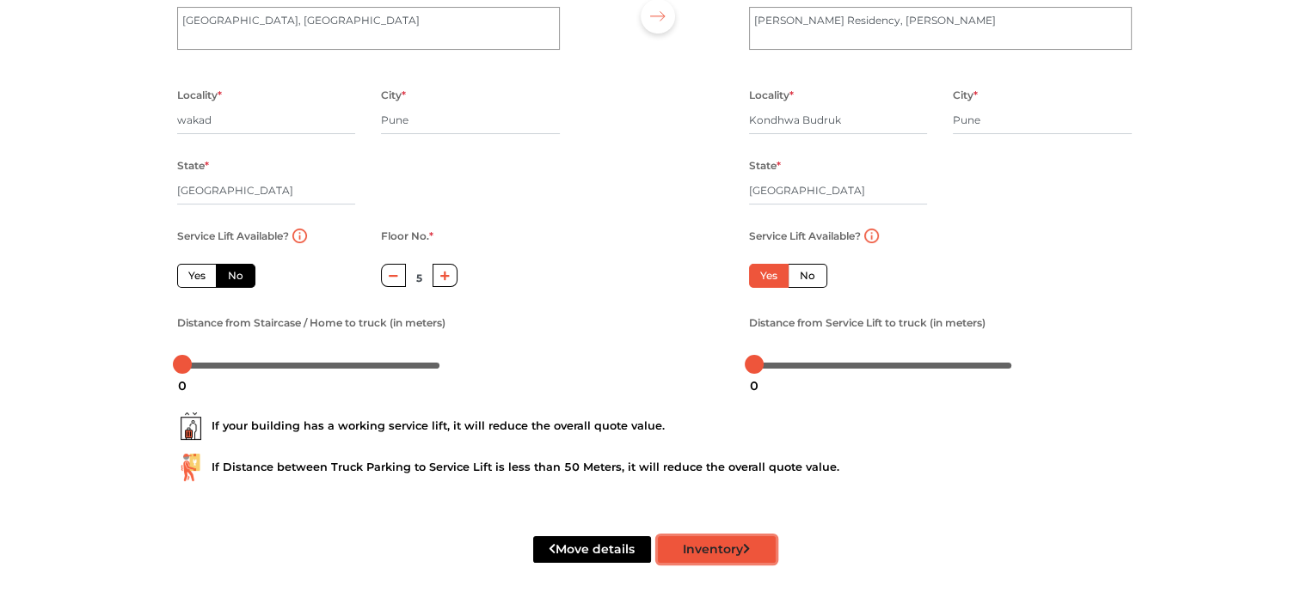
click at [727, 548] on button "Inventory" at bounding box center [717, 549] width 118 height 27
radio input "true"
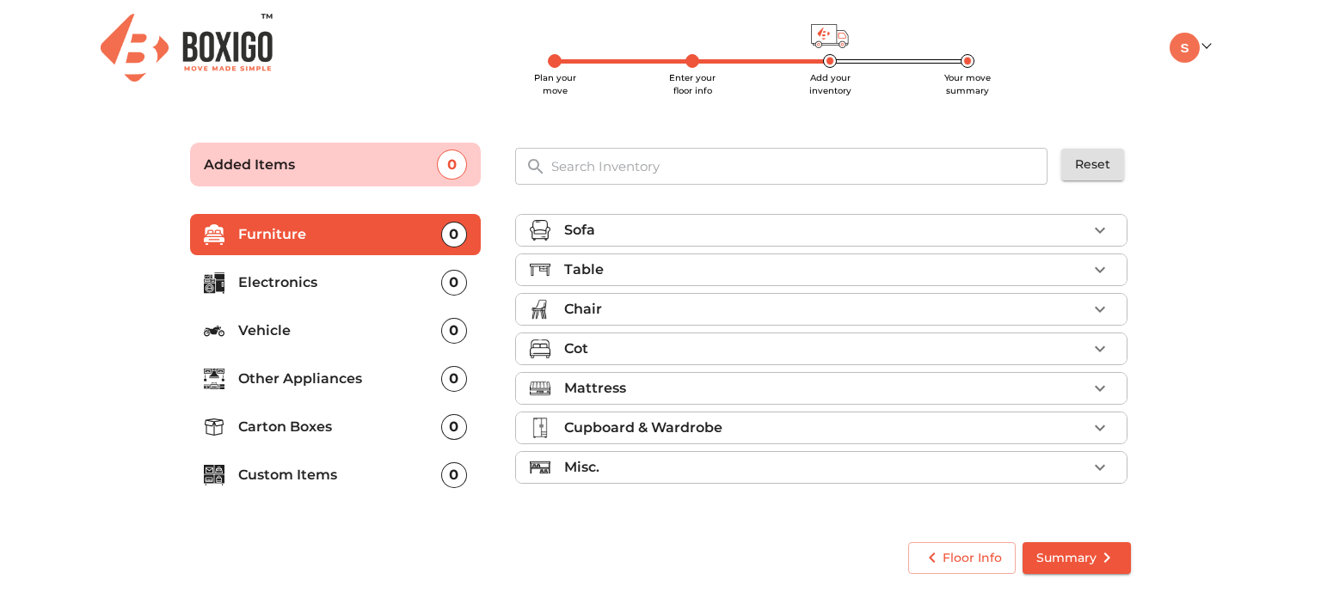
click at [310, 288] on p "Electronics" at bounding box center [339, 283] width 203 height 21
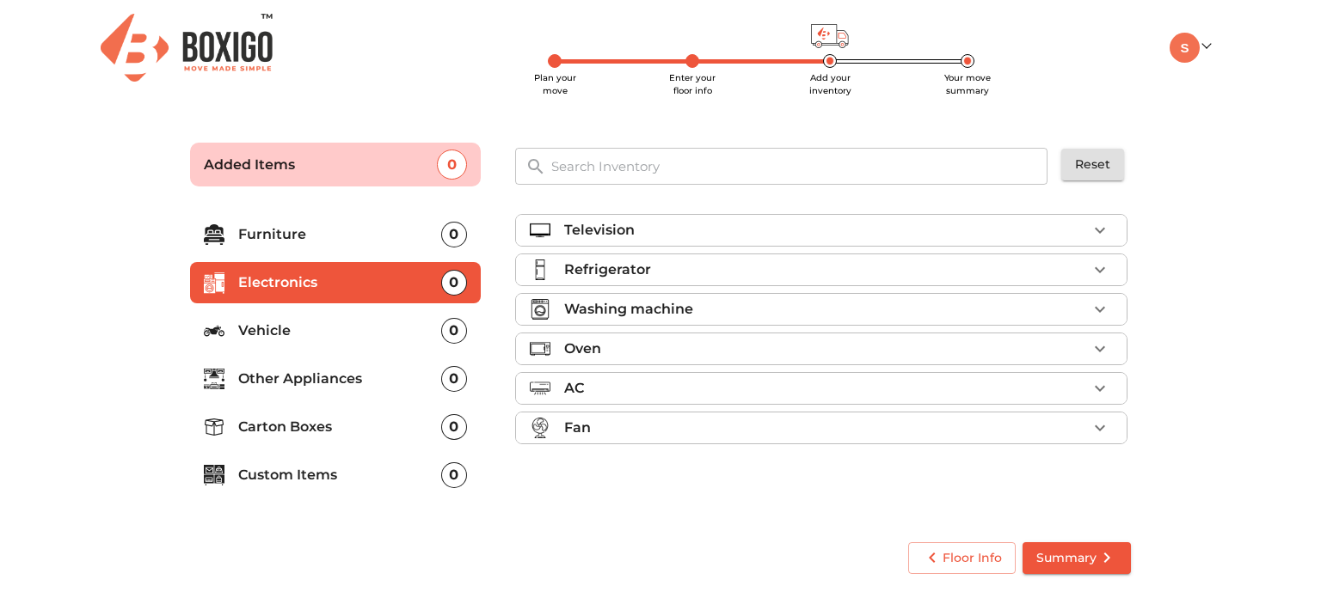
click at [605, 271] on p "Refrigerator" at bounding box center [607, 270] width 87 height 21
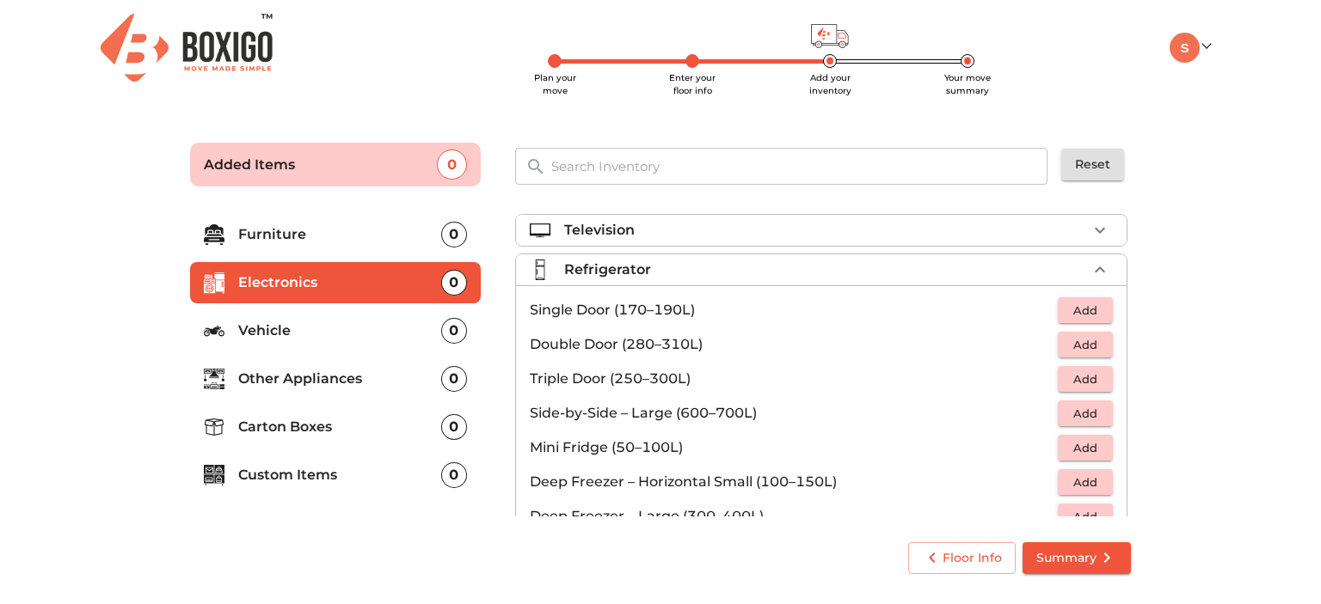
click at [1070, 344] on span "Add" at bounding box center [1085, 345] width 38 height 20
click at [1155, 402] on main "Plan your move Enter your floor info Add your inventory Your move summary Added…" at bounding box center [660, 355] width 1321 height 473
click at [1092, 267] on icon "button" at bounding box center [1099, 270] width 21 height 21
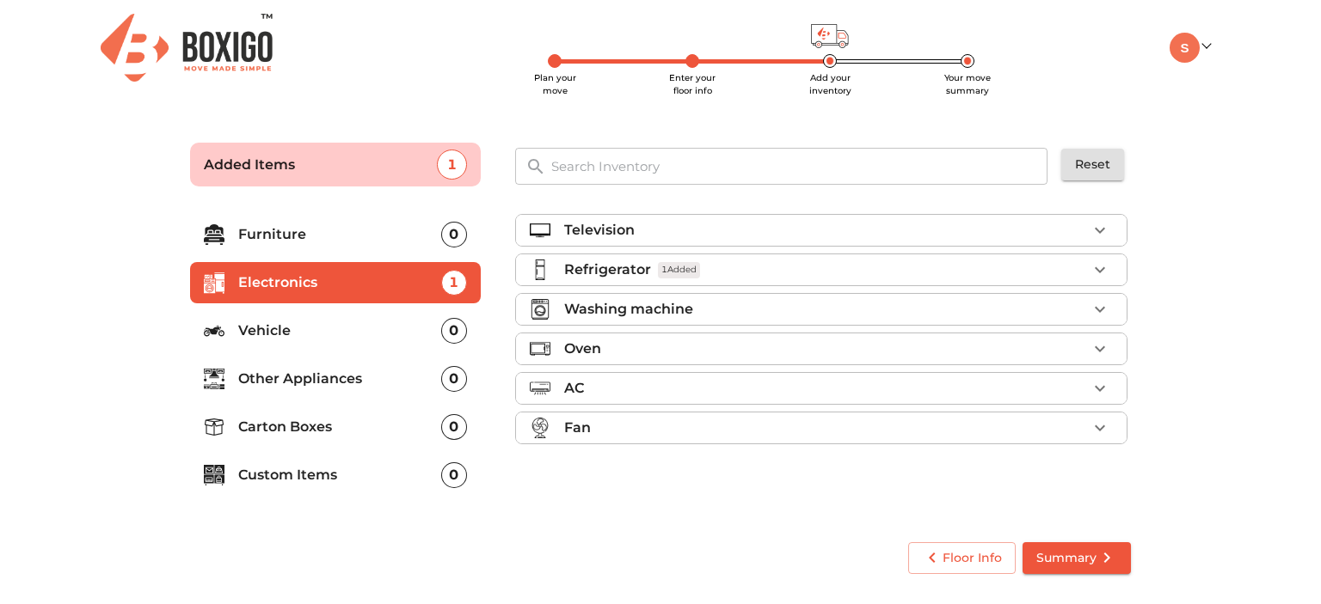
click at [362, 381] on p "Other Appliances" at bounding box center [339, 379] width 203 height 21
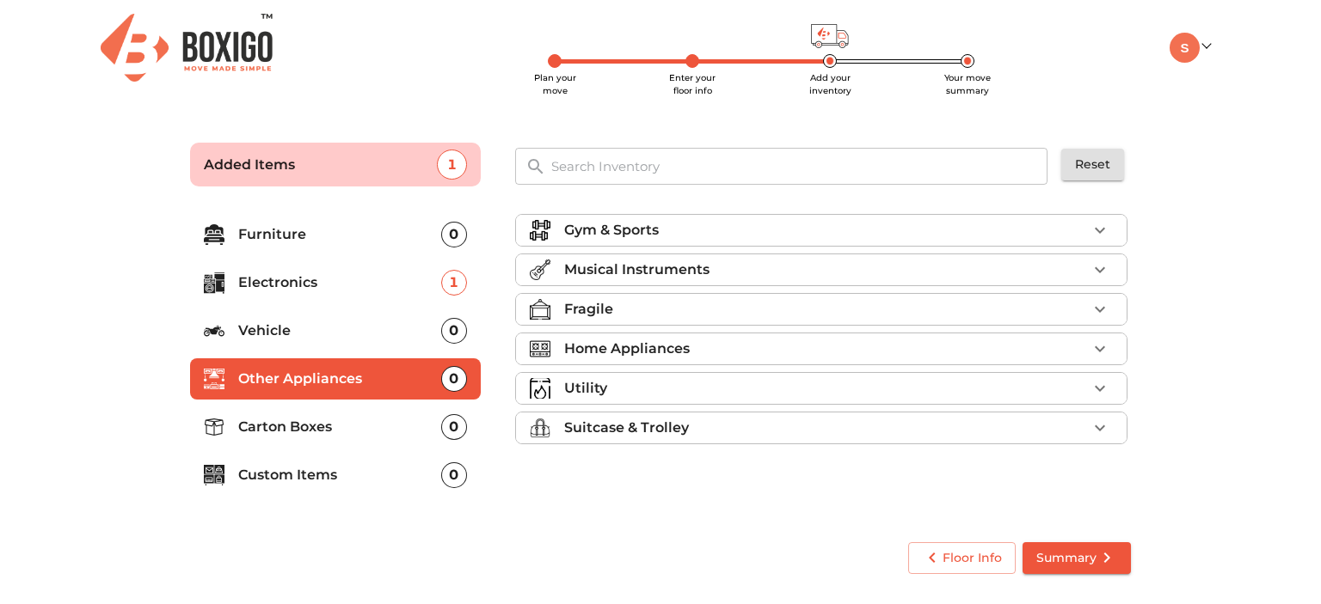
click at [1083, 345] on div "Home Appliances" at bounding box center [825, 349] width 523 height 21
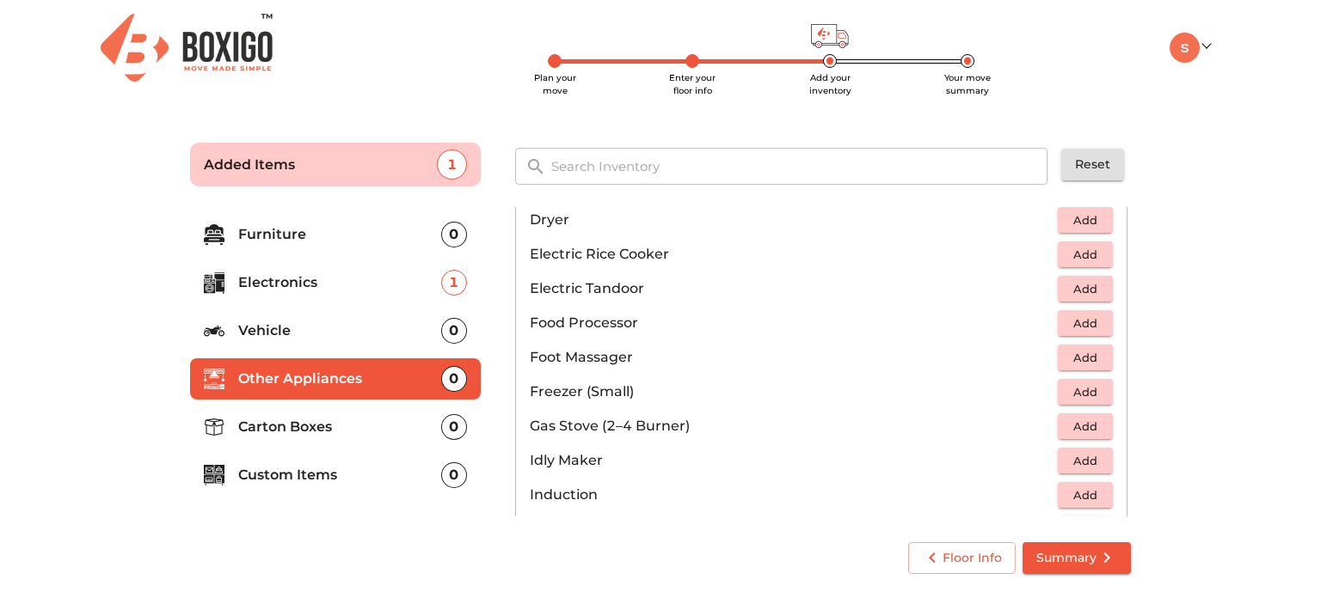
scroll to position [602, 0]
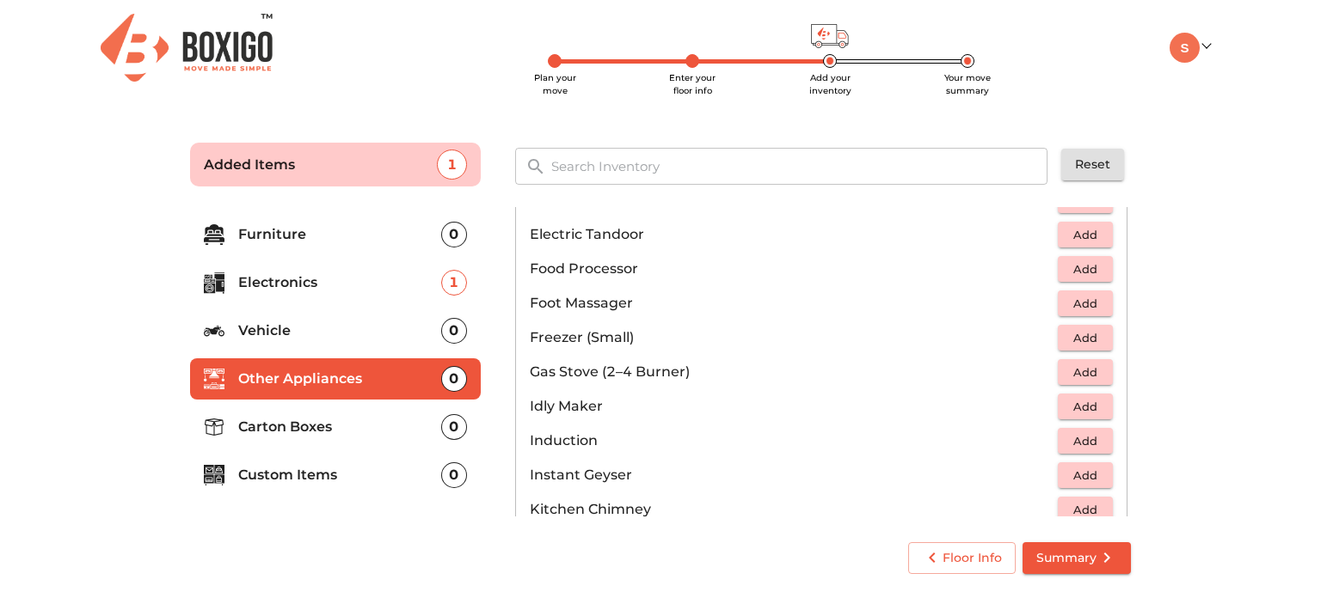
click at [1083, 373] on span "Add" at bounding box center [1085, 373] width 38 height 20
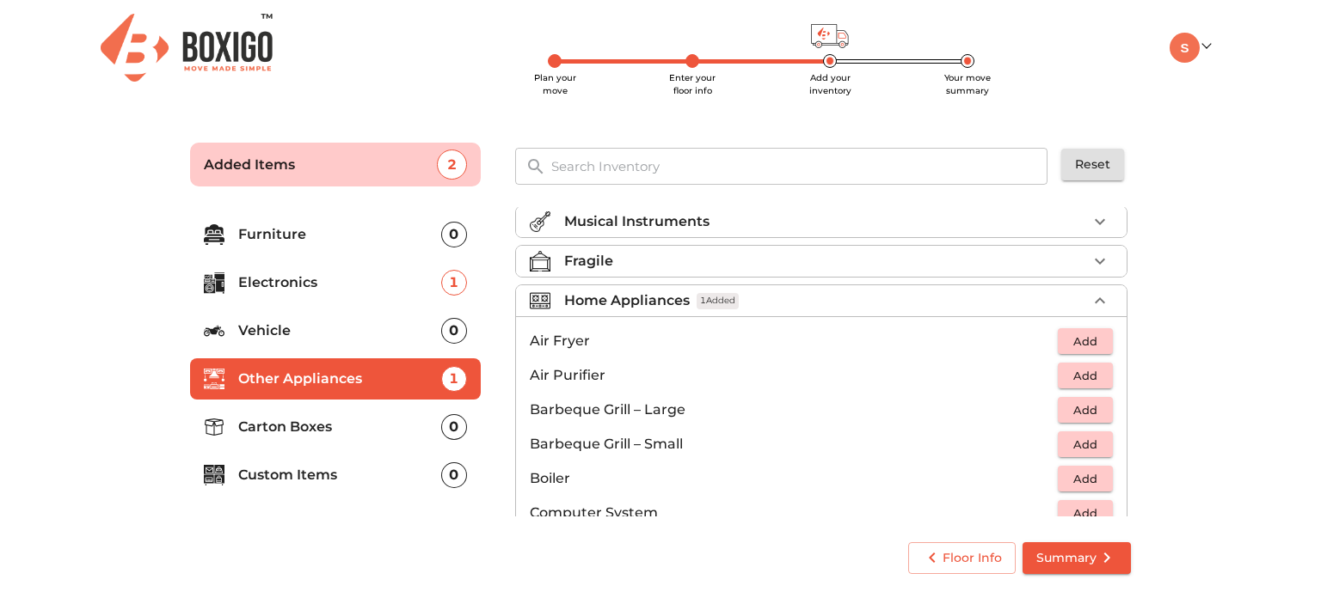
scroll to position [86, 0]
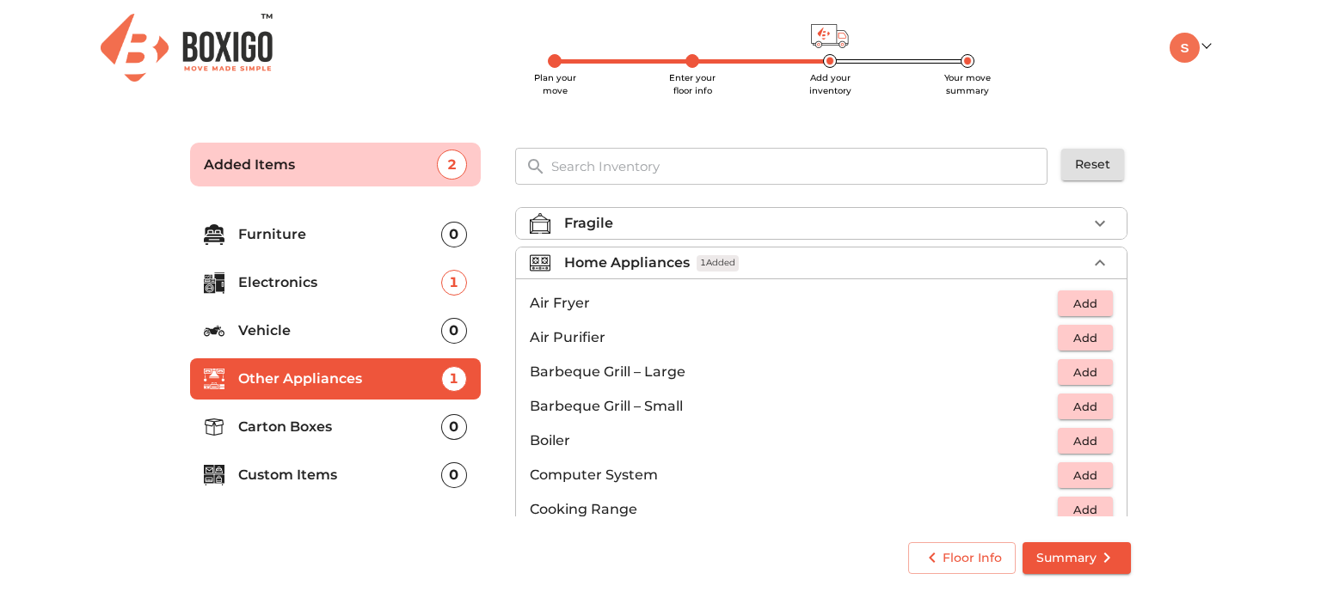
click at [1090, 262] on icon "button" at bounding box center [1099, 263] width 21 height 21
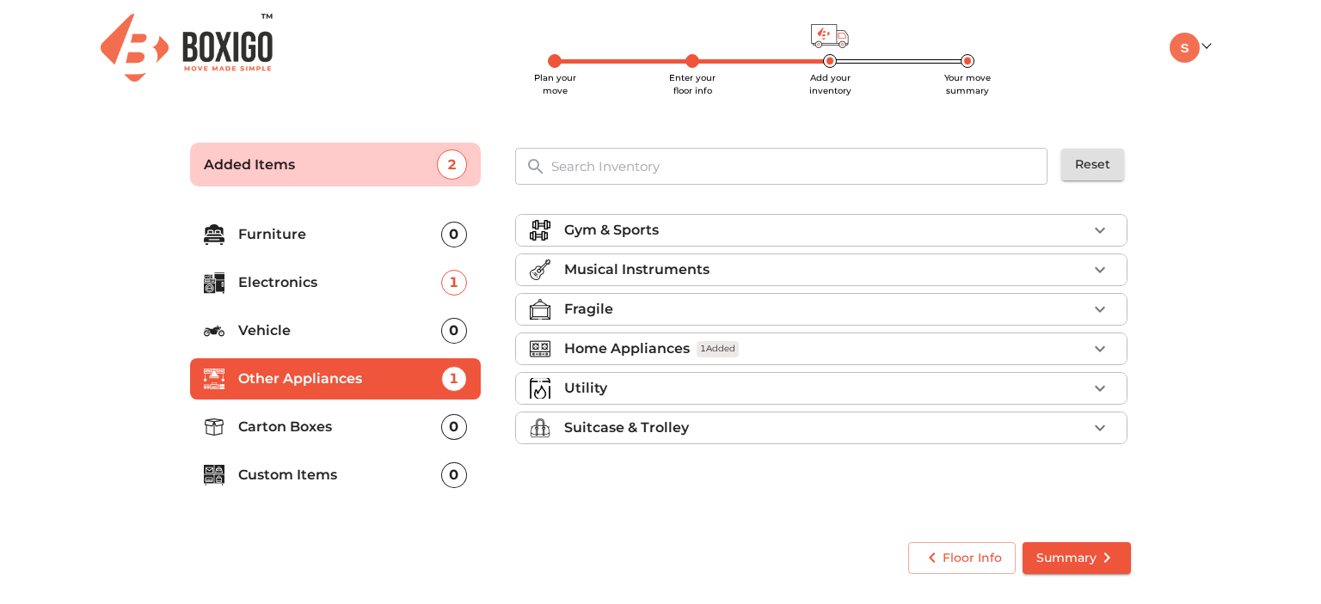
scroll to position [0, 0]
click at [712, 398] on li "Utility" at bounding box center [821, 388] width 610 height 31
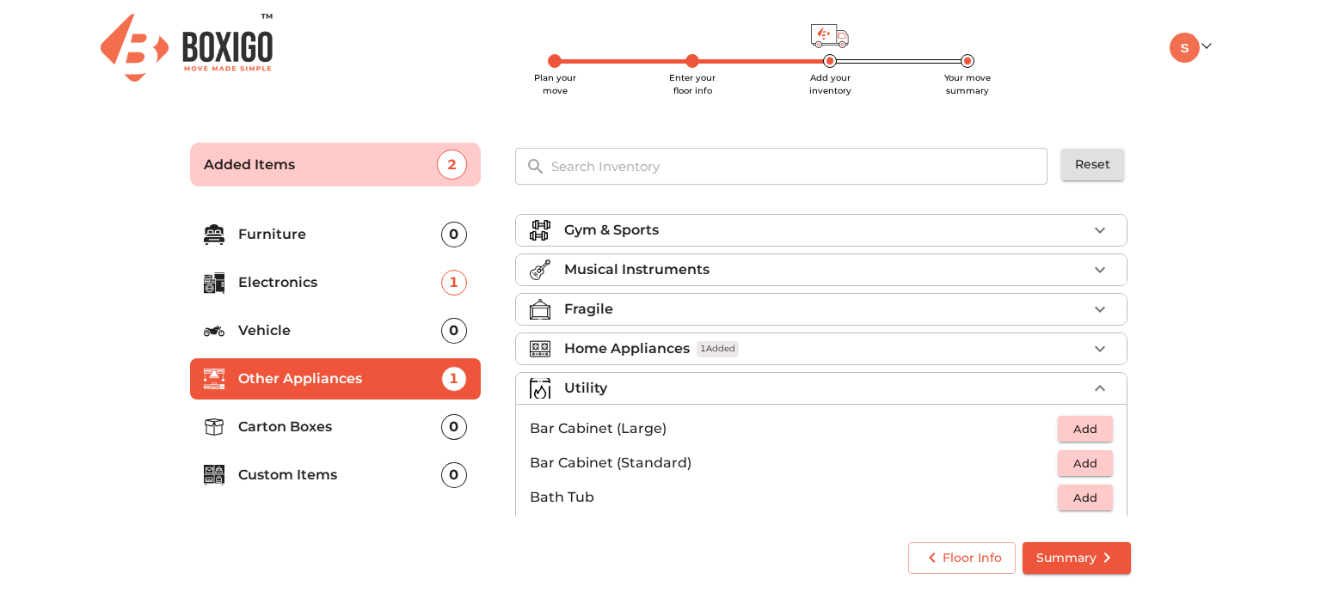
click at [1089, 389] on icon "button" at bounding box center [1099, 388] width 21 height 21
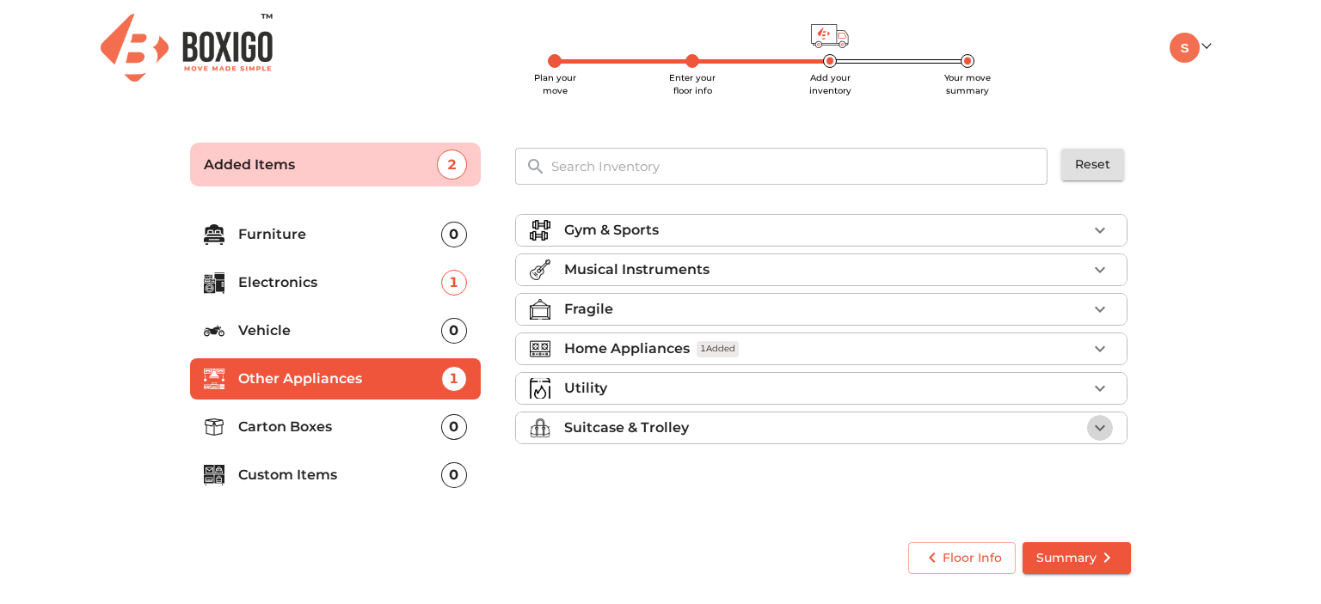
click at [1102, 421] on icon "button" at bounding box center [1099, 428] width 21 height 21
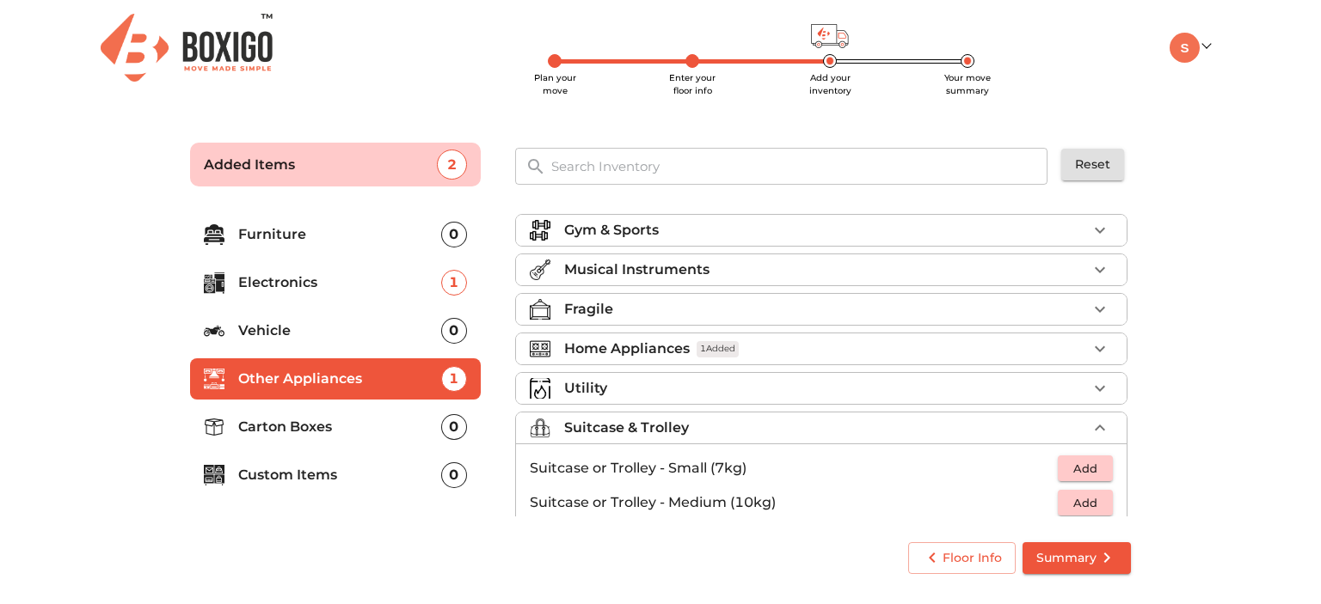
click at [1084, 501] on span "Add" at bounding box center [1085, 504] width 38 height 20
click at [345, 426] on p "Carton Boxes" at bounding box center [339, 427] width 203 height 21
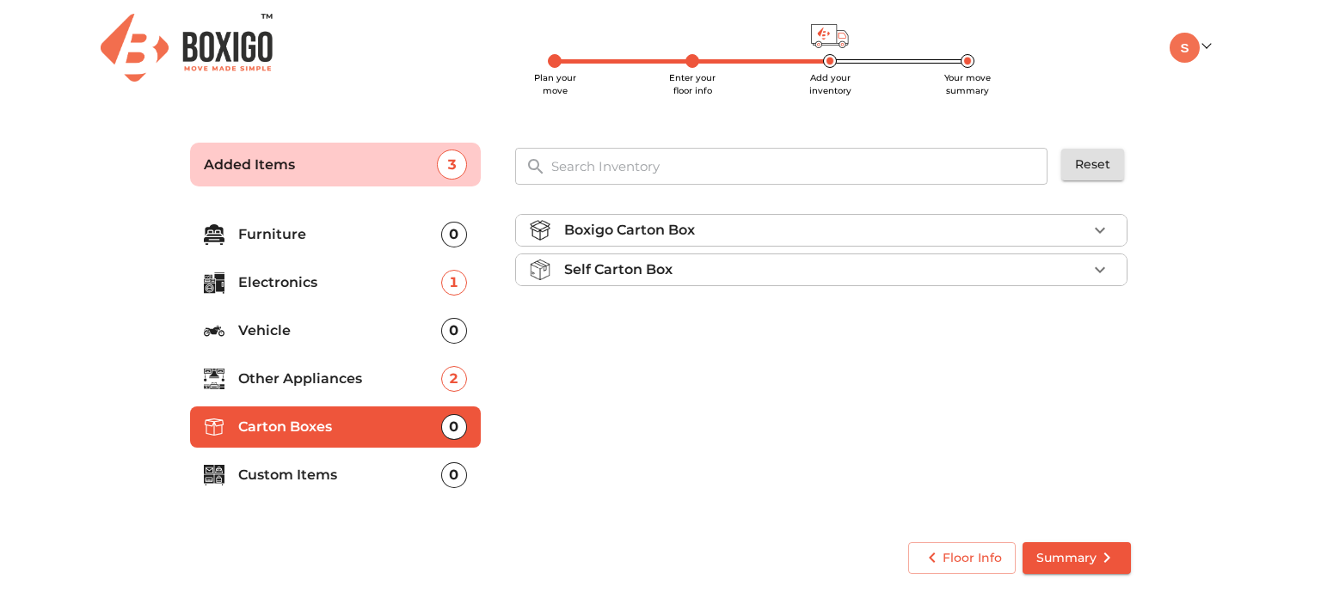
click at [727, 264] on div "Self Carton Box" at bounding box center [825, 270] width 523 height 21
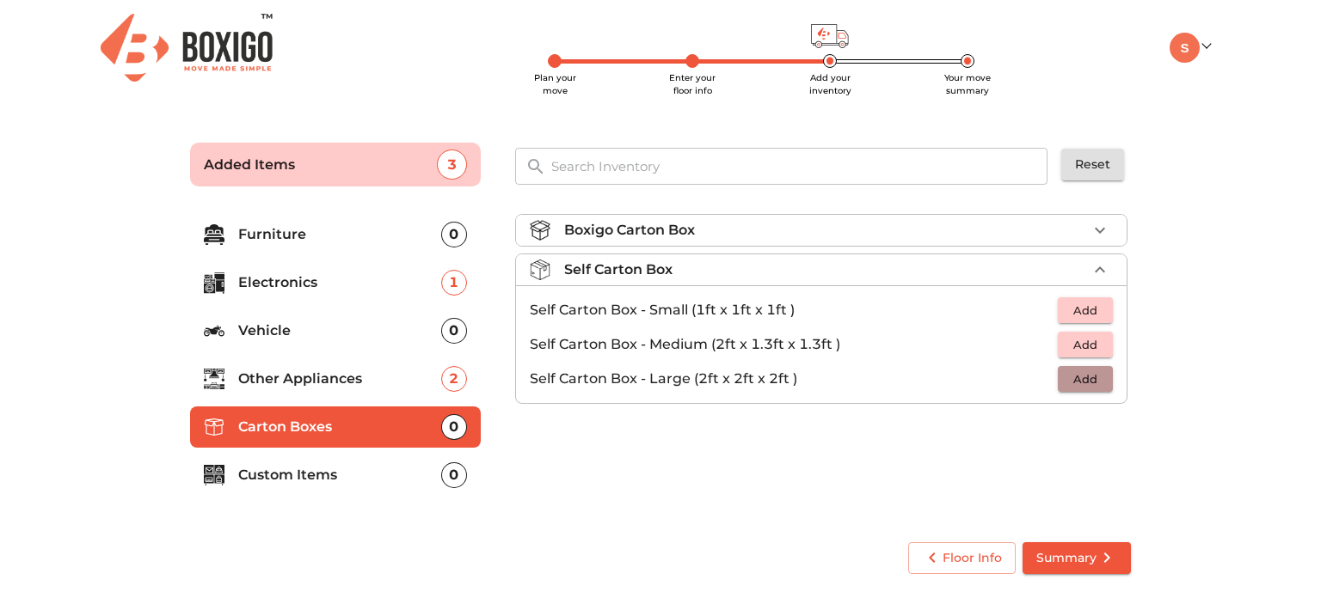
click at [1104, 377] on button "Add" at bounding box center [1085, 379] width 55 height 27
click at [832, 438] on div "Boxigo Carton Box Self Carton Box 1 Added Self Carton Box - Small (1ft x 1ft x …" at bounding box center [822, 362] width 629 height 325
click at [324, 481] on p "Custom Items" at bounding box center [339, 475] width 203 height 21
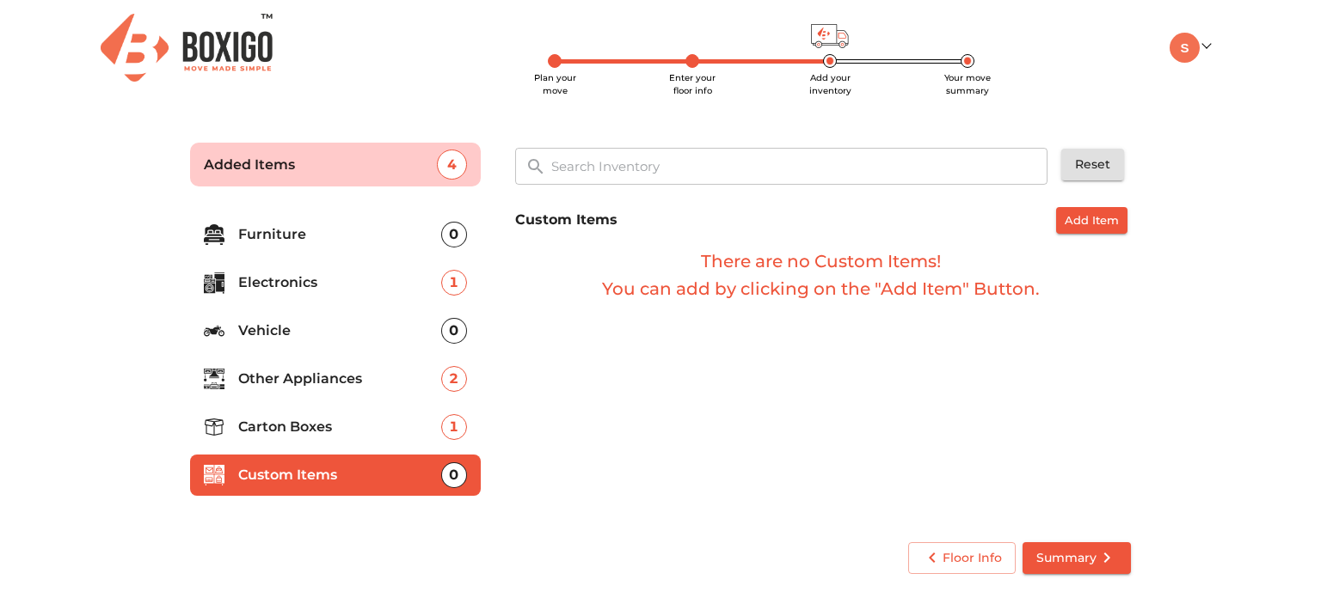
click at [292, 242] on p "Furniture" at bounding box center [339, 234] width 203 height 21
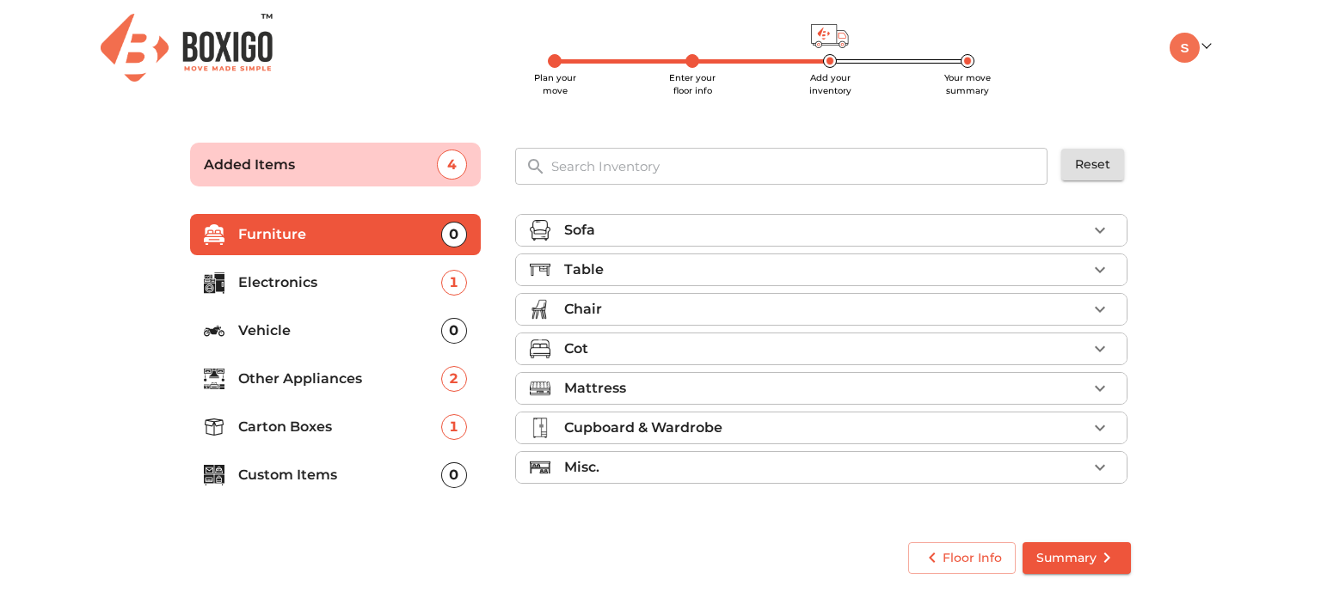
click at [1077, 408] on ul "Sofa Table Chair Cot Mattress Cupboard & Wardrobe Misc." at bounding box center [821, 352] width 612 height 291
click at [1079, 398] on li "Mattress" at bounding box center [821, 388] width 610 height 31
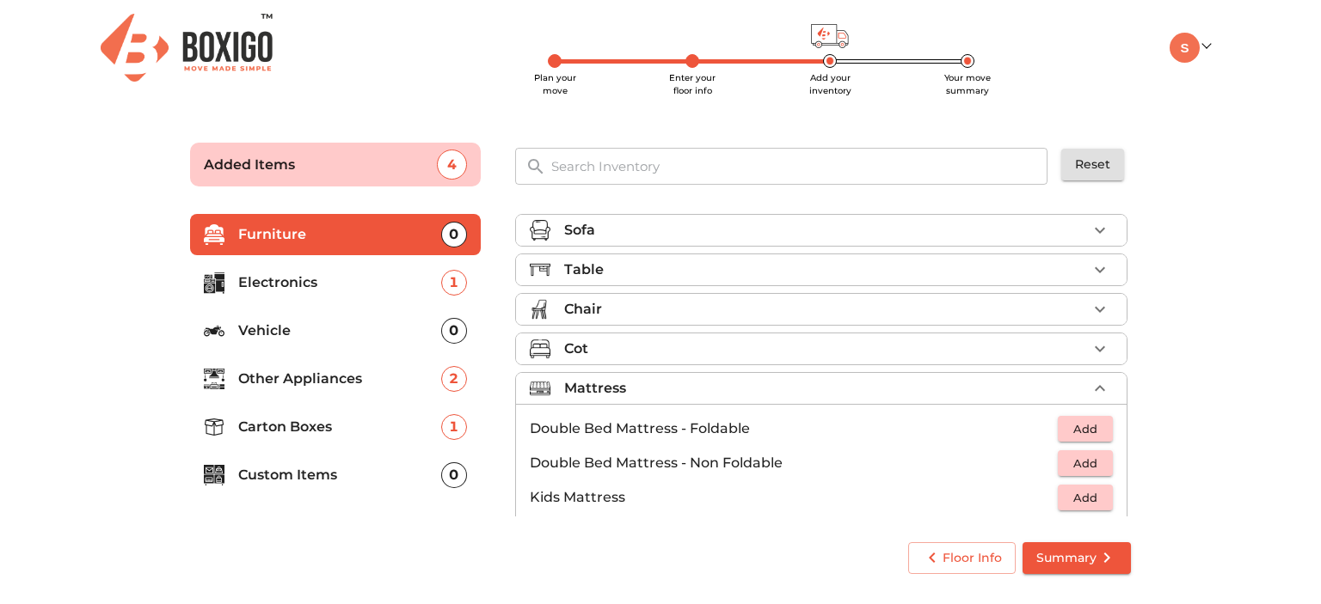
click at [1075, 429] on span "Add" at bounding box center [1085, 430] width 38 height 20
click at [1094, 429] on icon "button" at bounding box center [1100, 429] width 12 height 12
click at [1071, 390] on div "Mattress 2 Added" at bounding box center [825, 388] width 523 height 21
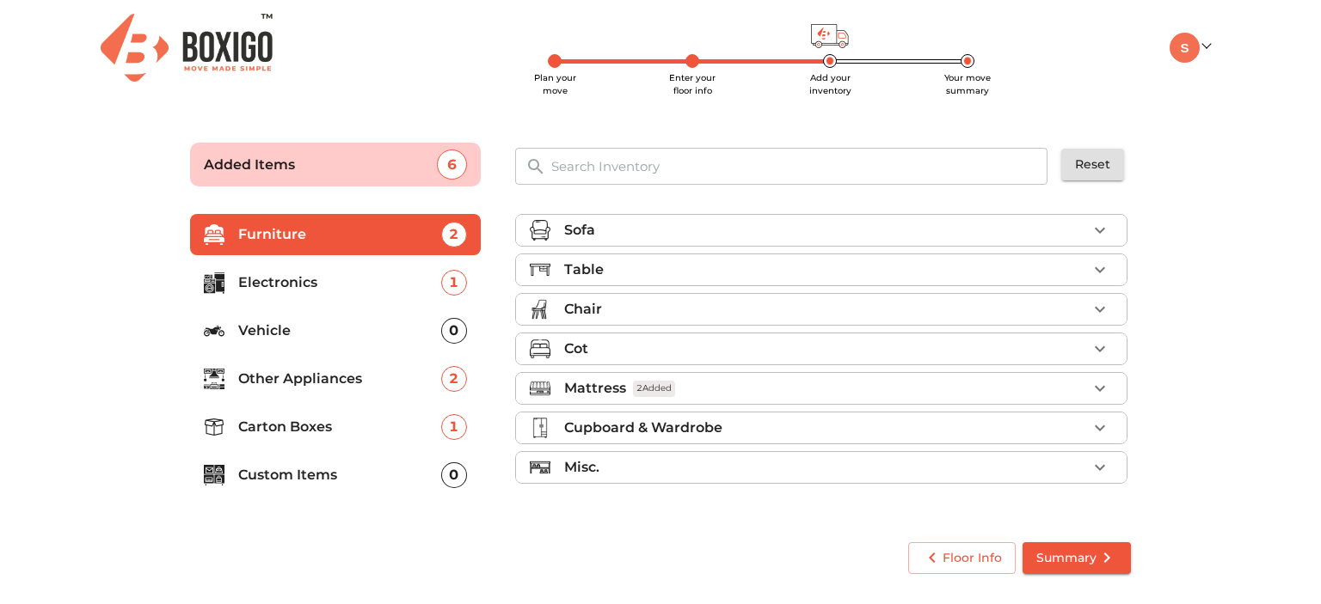
click at [371, 535] on div "Floor Info Summary" at bounding box center [660, 558] width 975 height 66
click at [345, 465] on p "Custom Items" at bounding box center [339, 475] width 203 height 21
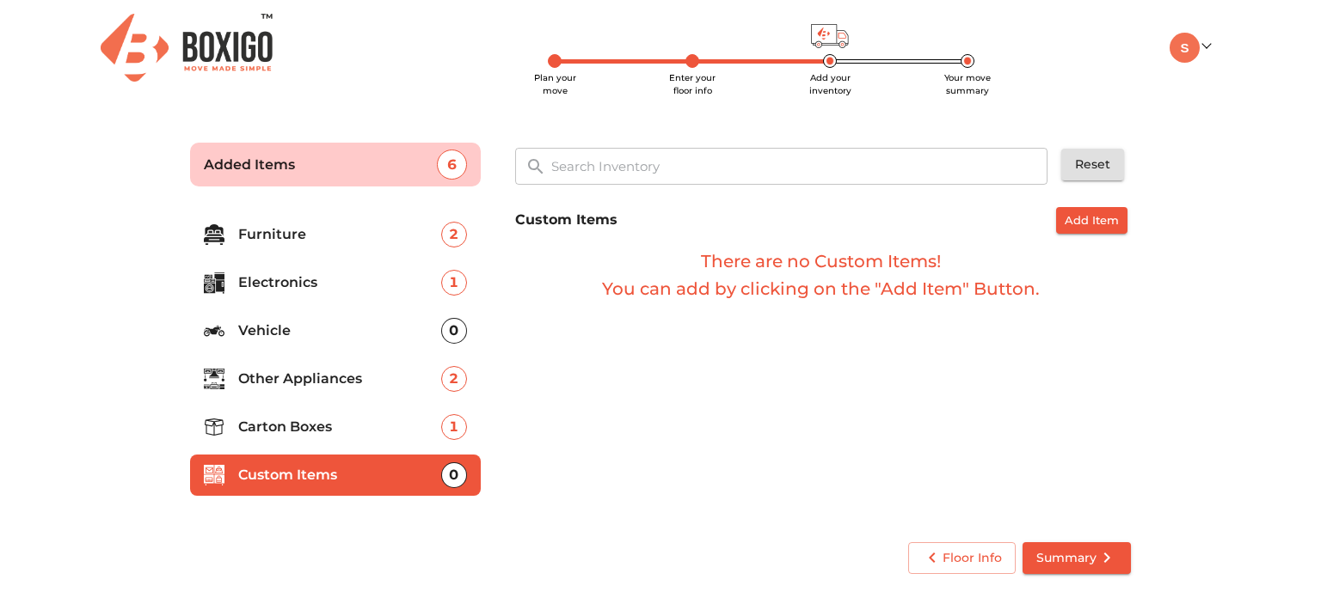
click at [1111, 212] on span "Add Item" at bounding box center [1091, 221] width 54 height 20
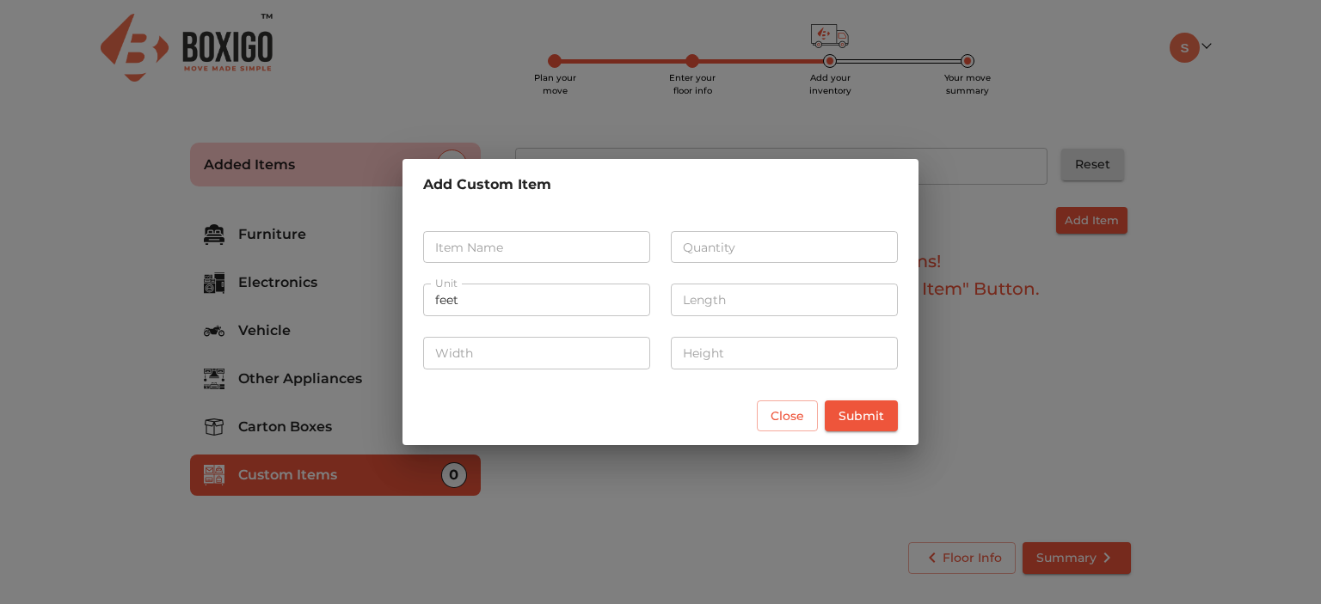
click at [571, 239] on input "text" at bounding box center [536, 247] width 227 height 33
type input "General things"
type input "3"
click at [732, 300] on input "number" at bounding box center [784, 300] width 227 height 33
type input "3"
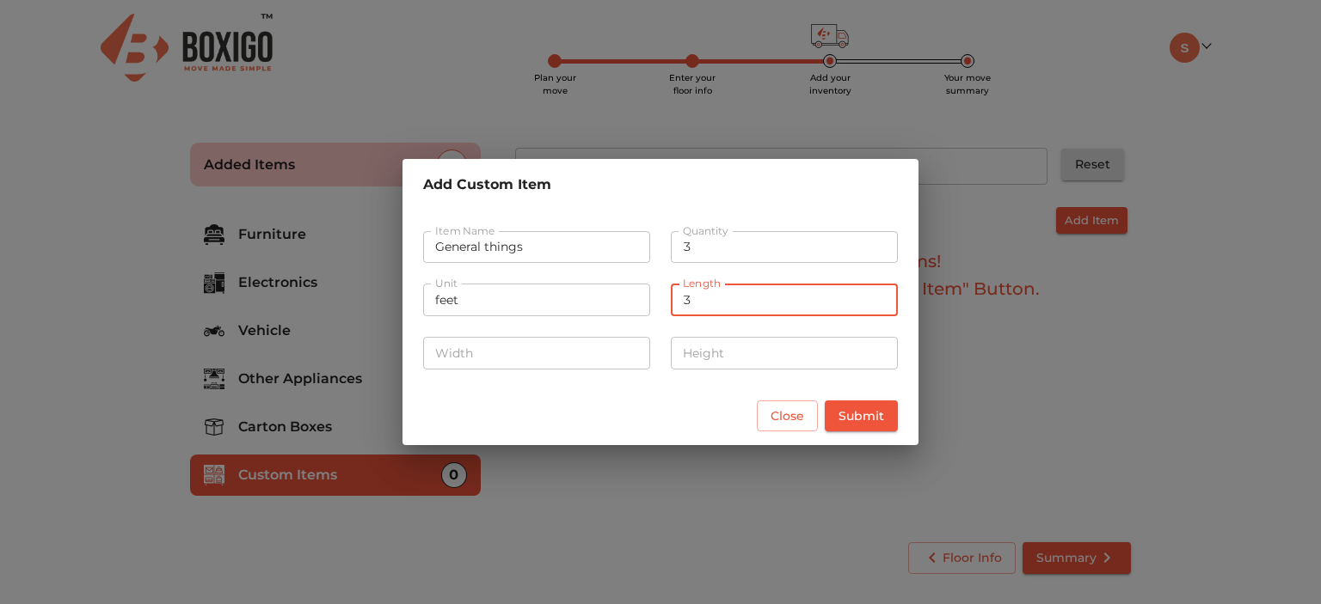
click at [548, 351] on input "number" at bounding box center [536, 353] width 227 height 33
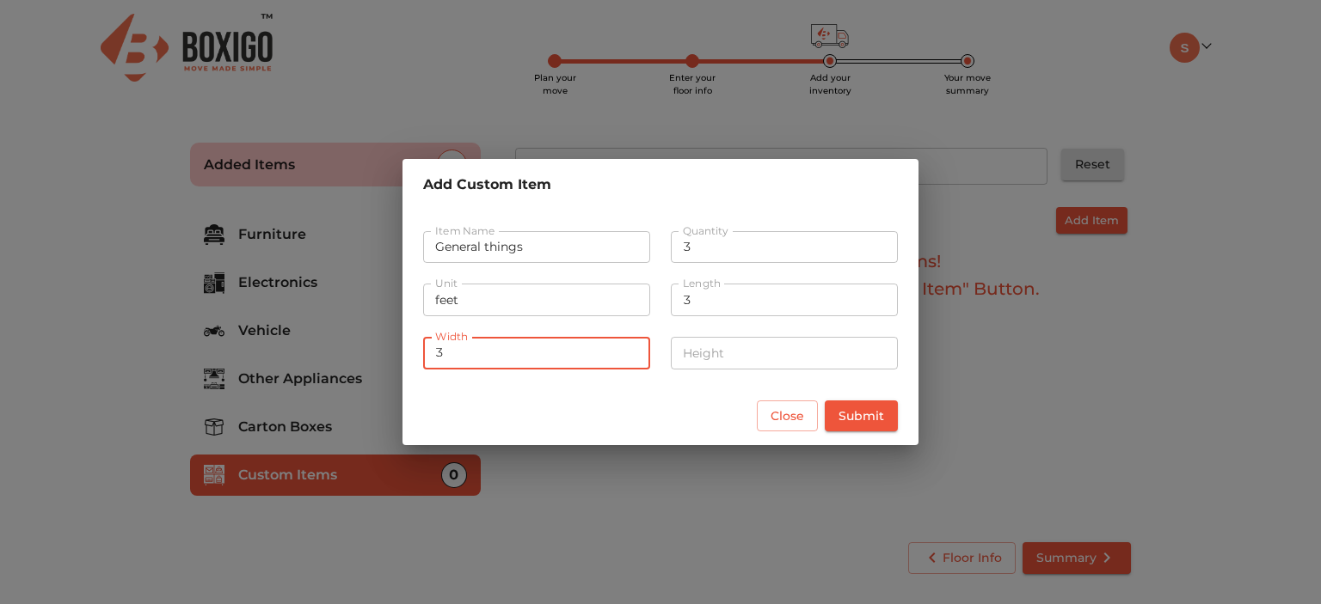
type input "3"
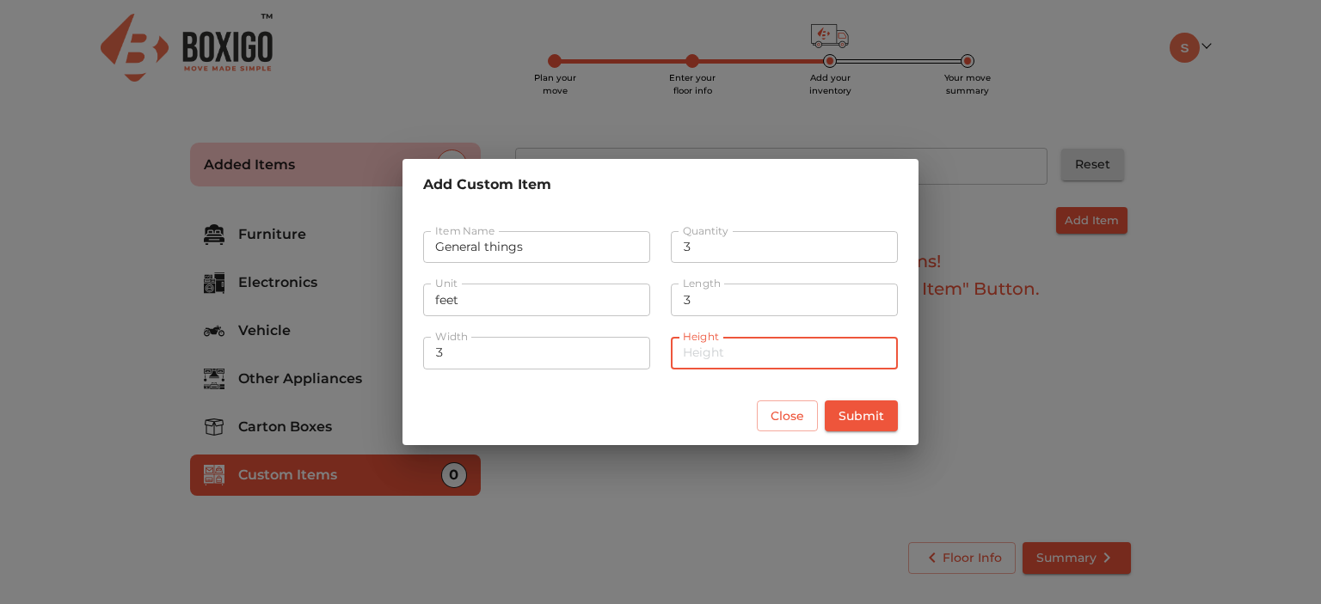
click at [719, 359] on input "number" at bounding box center [784, 353] width 227 height 33
type input "3"
click at [719, 395] on div "Close Submit" at bounding box center [660, 416] width 516 height 59
click at [887, 408] on button "Submit" at bounding box center [861, 417] width 73 height 32
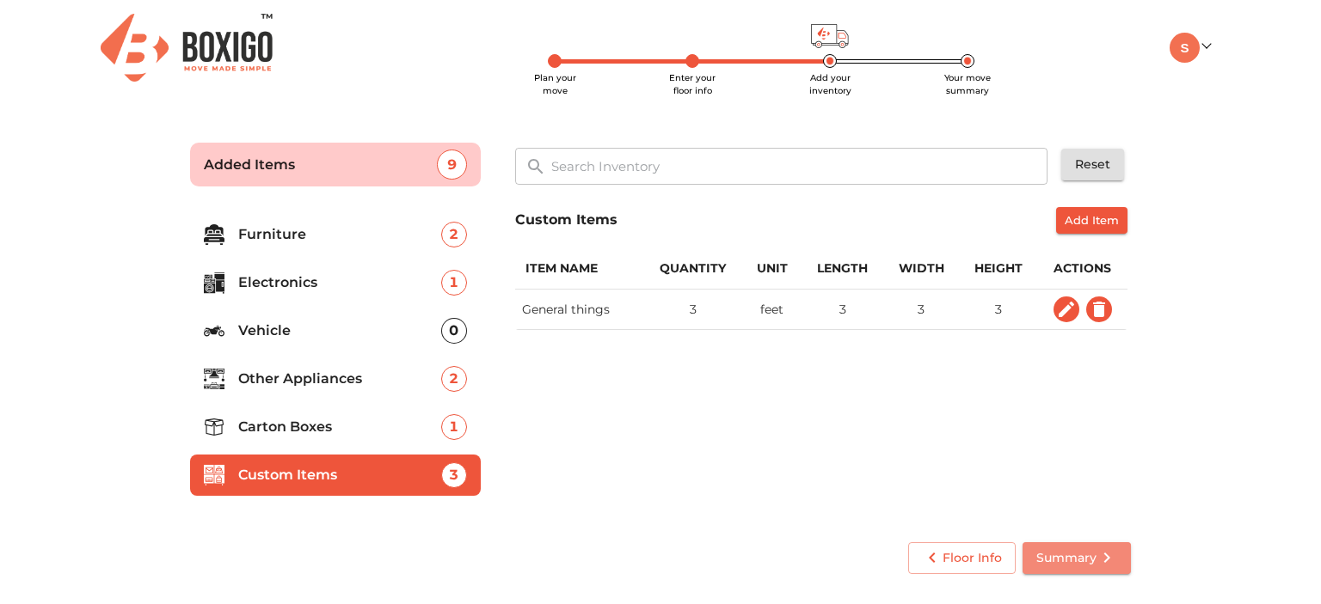
click at [1045, 552] on span "Summary" at bounding box center [1076, 558] width 81 height 21
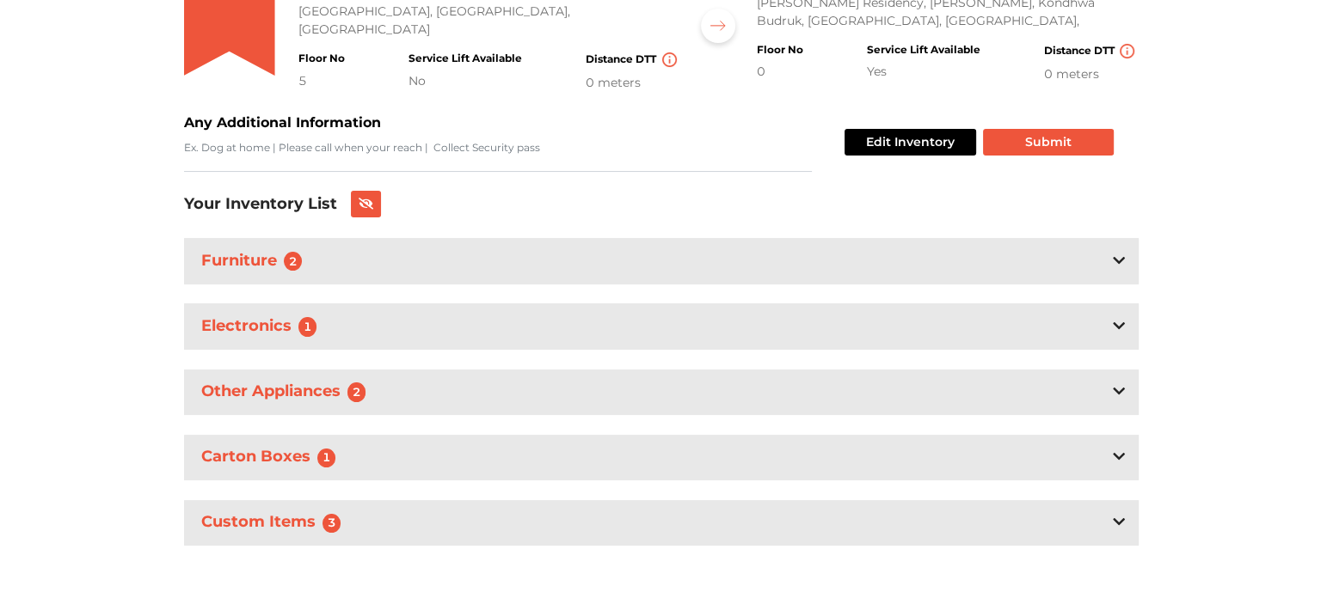
scroll to position [261, 0]
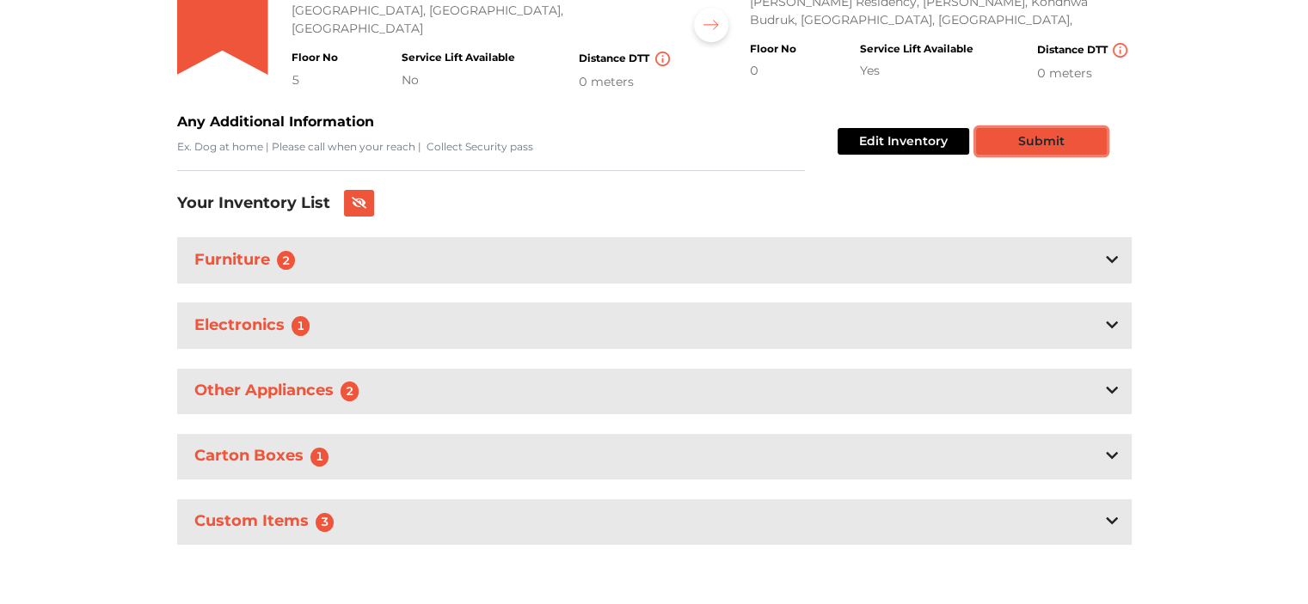
click at [1051, 133] on button "Submit" at bounding box center [1041, 141] width 131 height 27
